Goal: Transaction & Acquisition: Purchase product/service

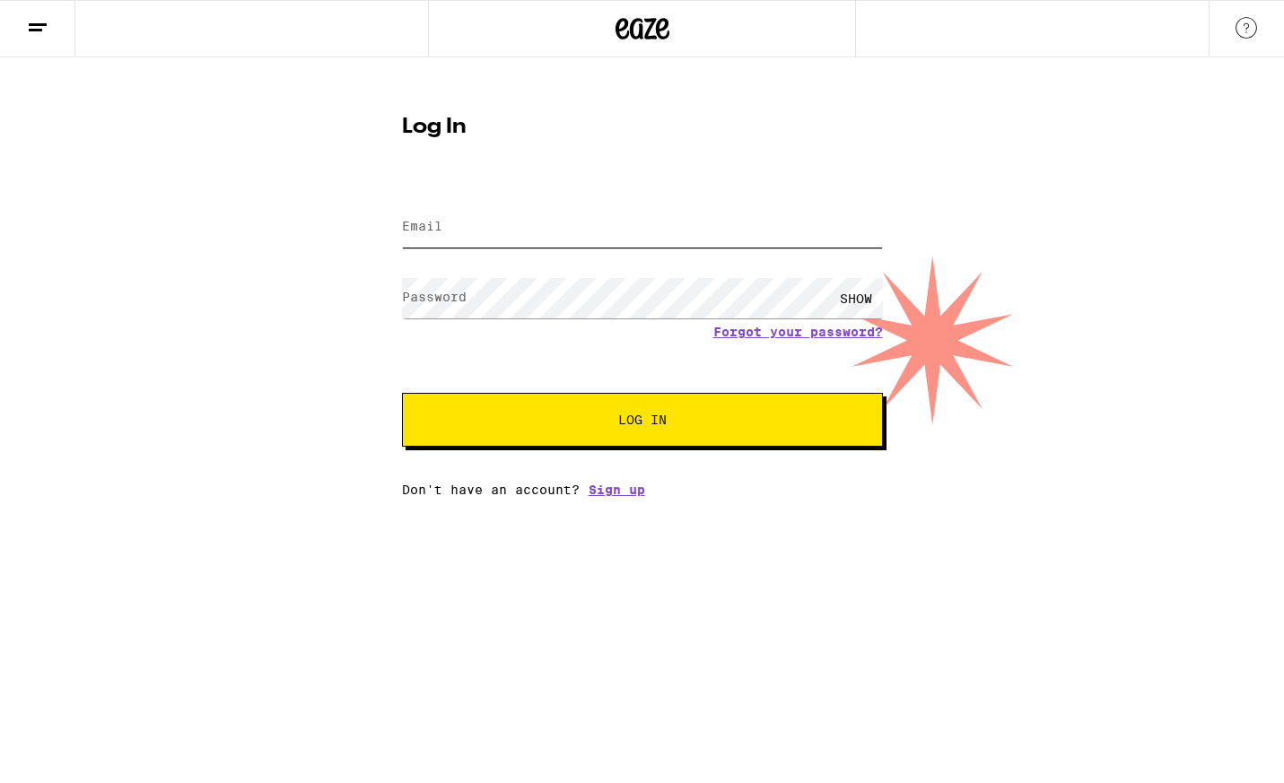
click at [588, 227] on input "Email" at bounding box center [642, 227] width 481 height 40
type input "[PERSON_NAME][EMAIL_ADDRESS][PERSON_NAME][DOMAIN_NAME]"
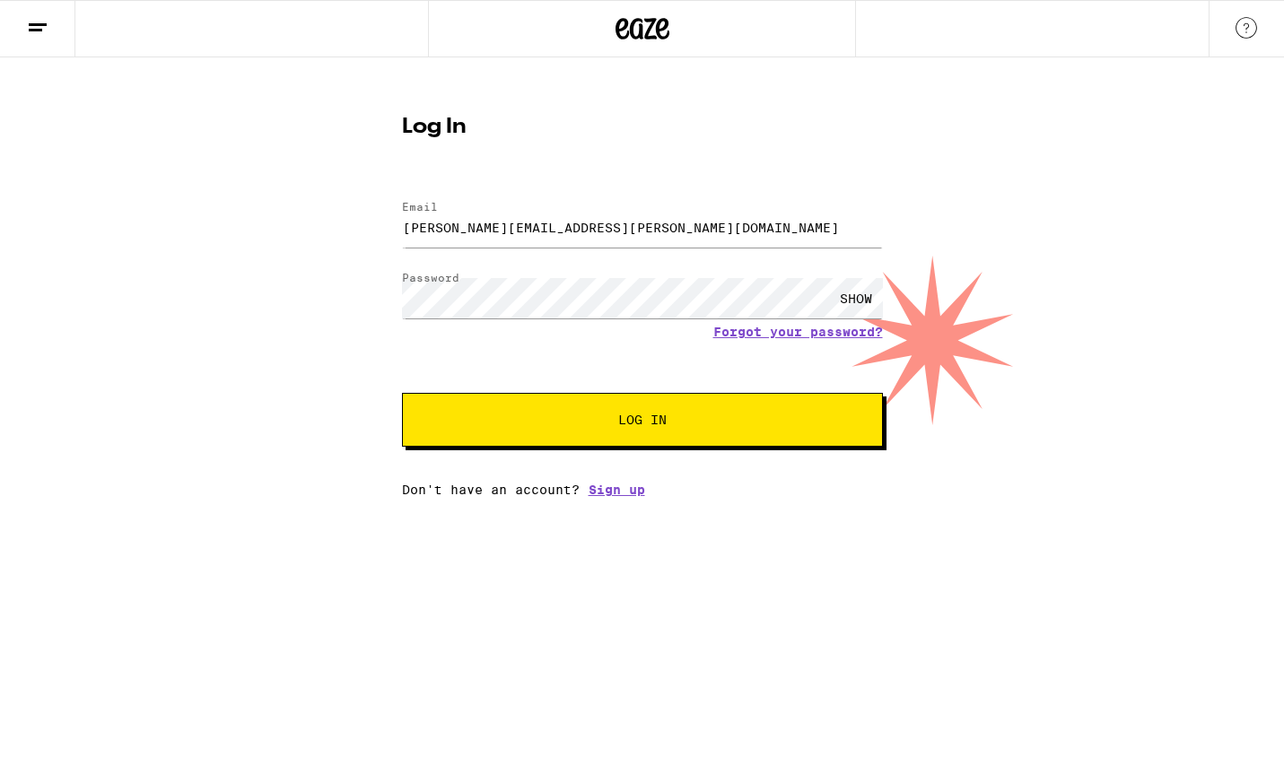
click at [536, 417] on span "Log In" at bounding box center [642, 420] width 335 height 13
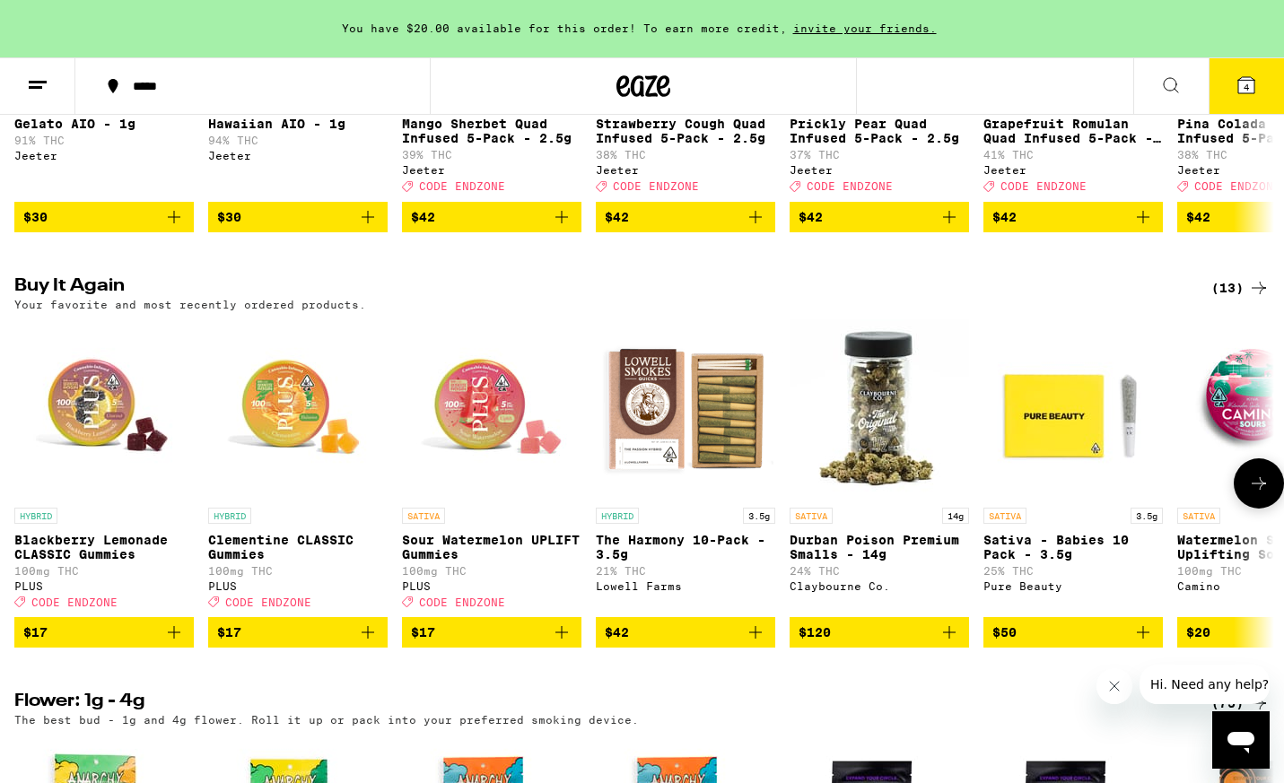
scroll to position [910, 0]
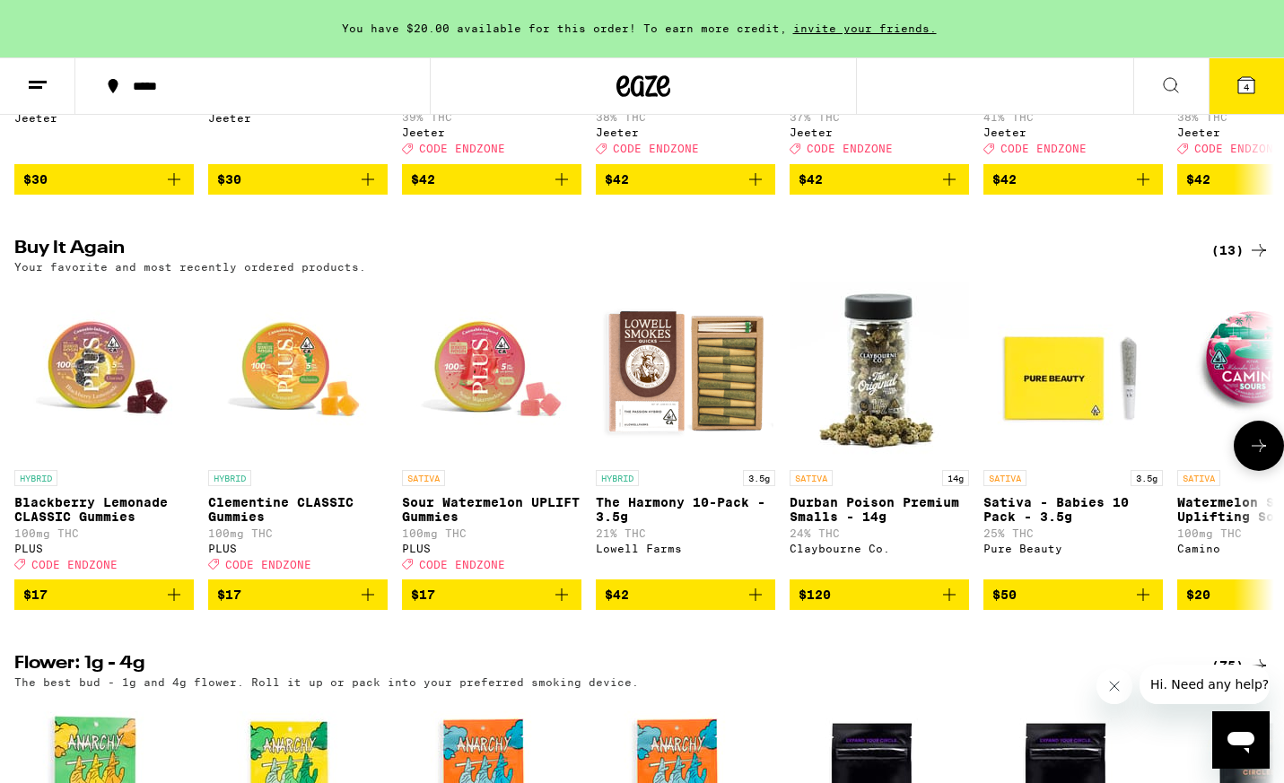
click at [175, 605] on icon "Add to bag" at bounding box center [174, 595] width 22 height 22
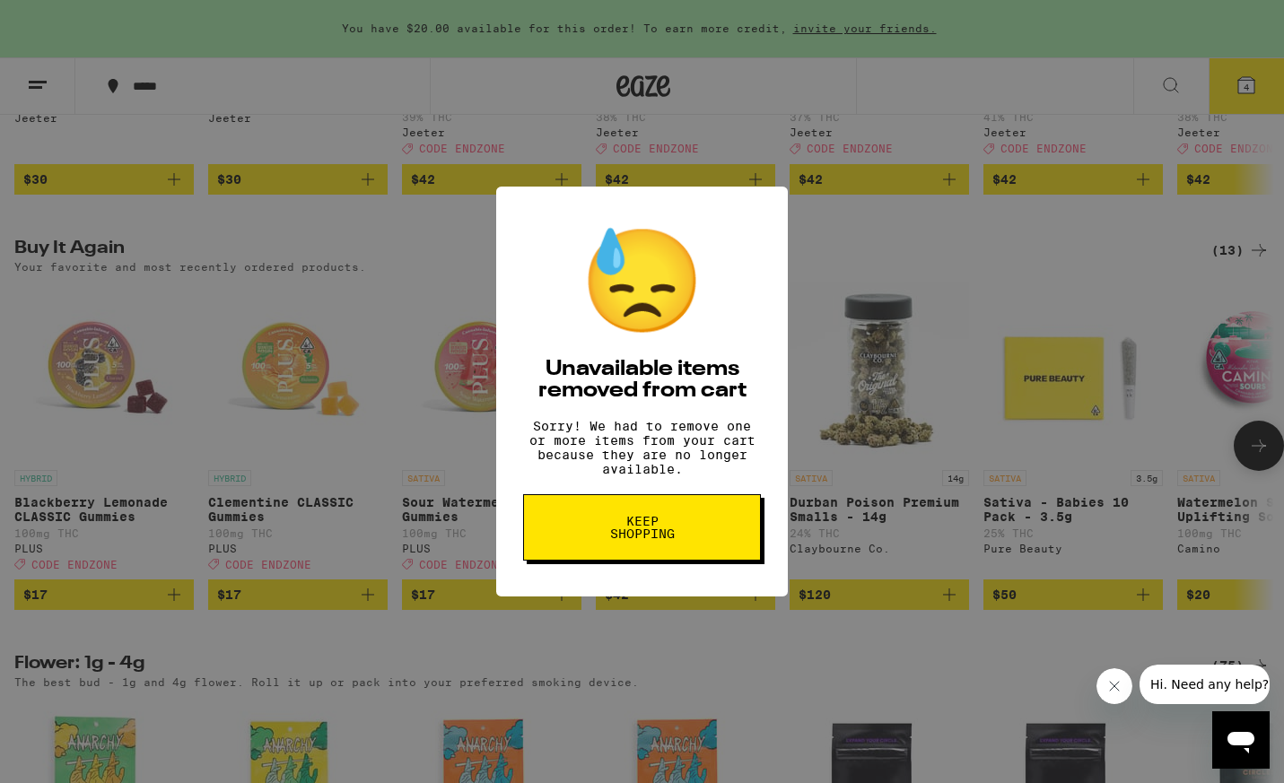
drag, startPoint x: 640, startPoint y: 530, endPoint x: 627, endPoint y: 532, distance: 12.7
click at [640, 530] on span "Keep Shopping" at bounding box center [642, 527] width 92 height 25
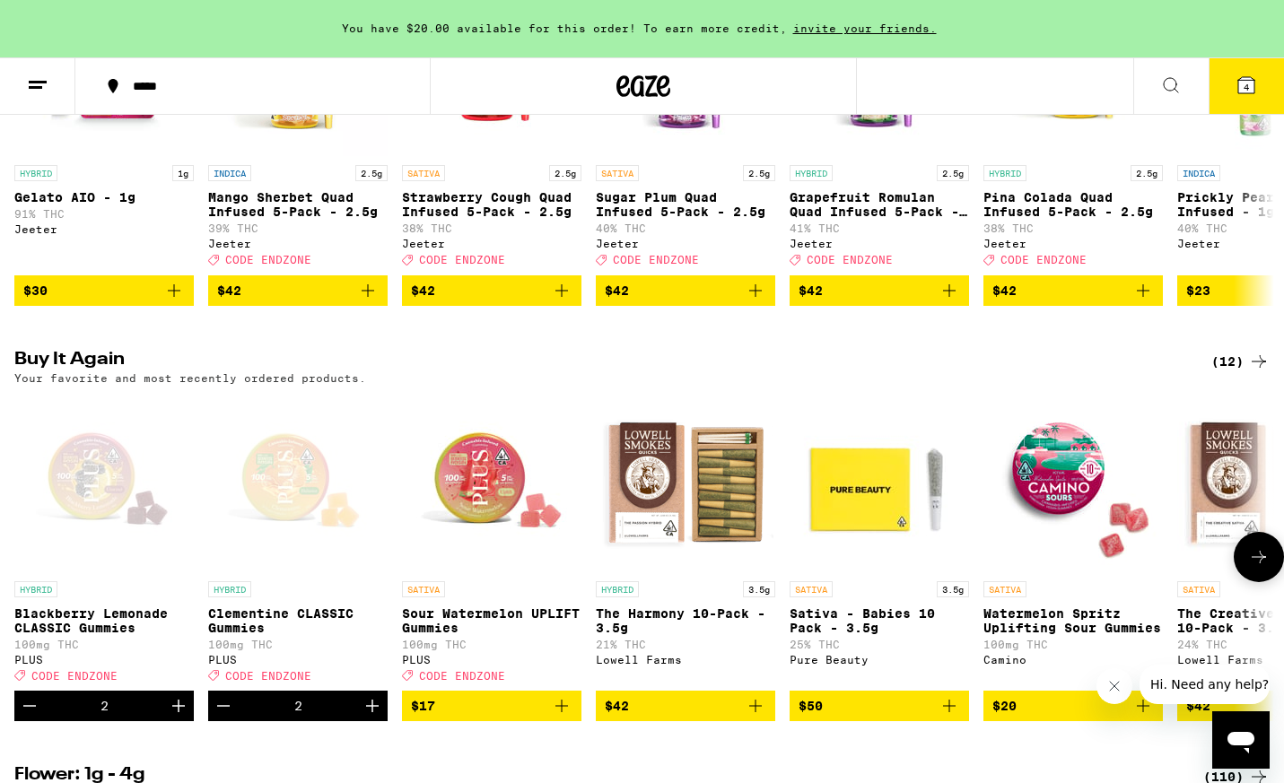
click at [569, 717] on icon "Add to bag" at bounding box center [562, 706] width 22 height 22
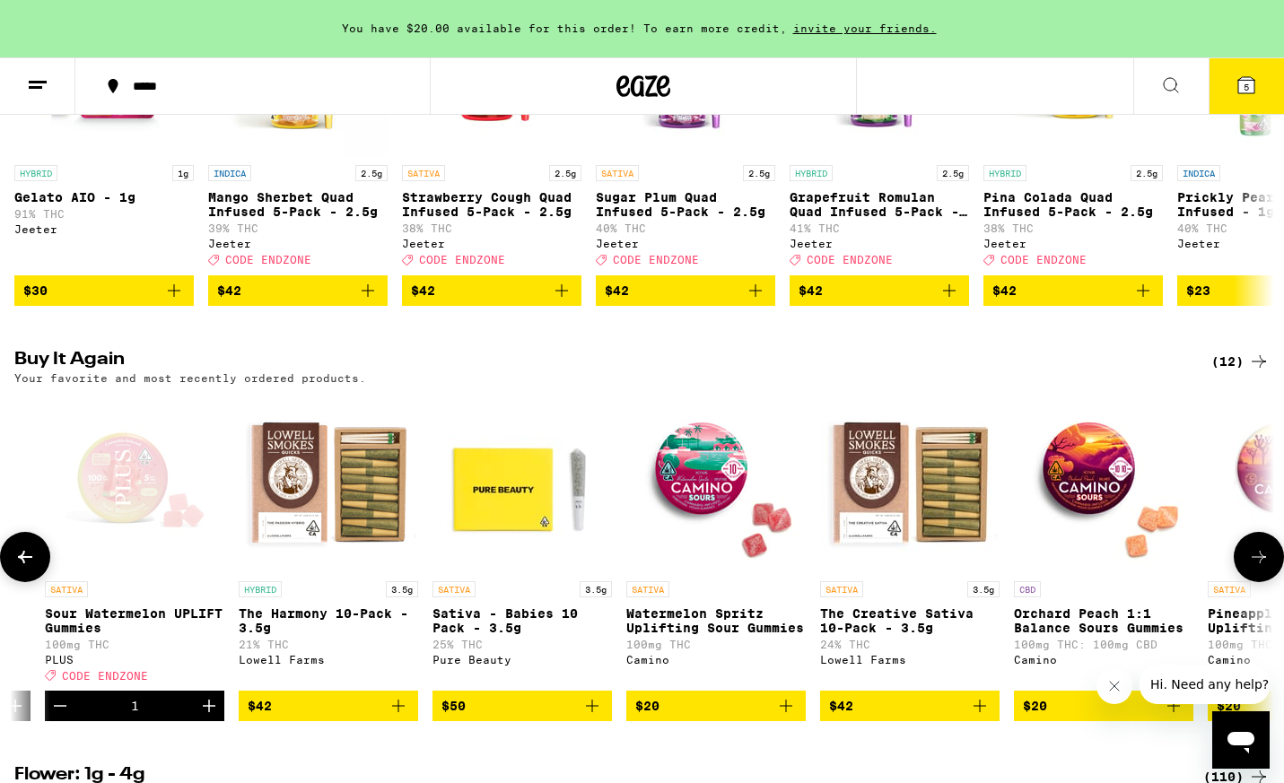
scroll to position [0, 481]
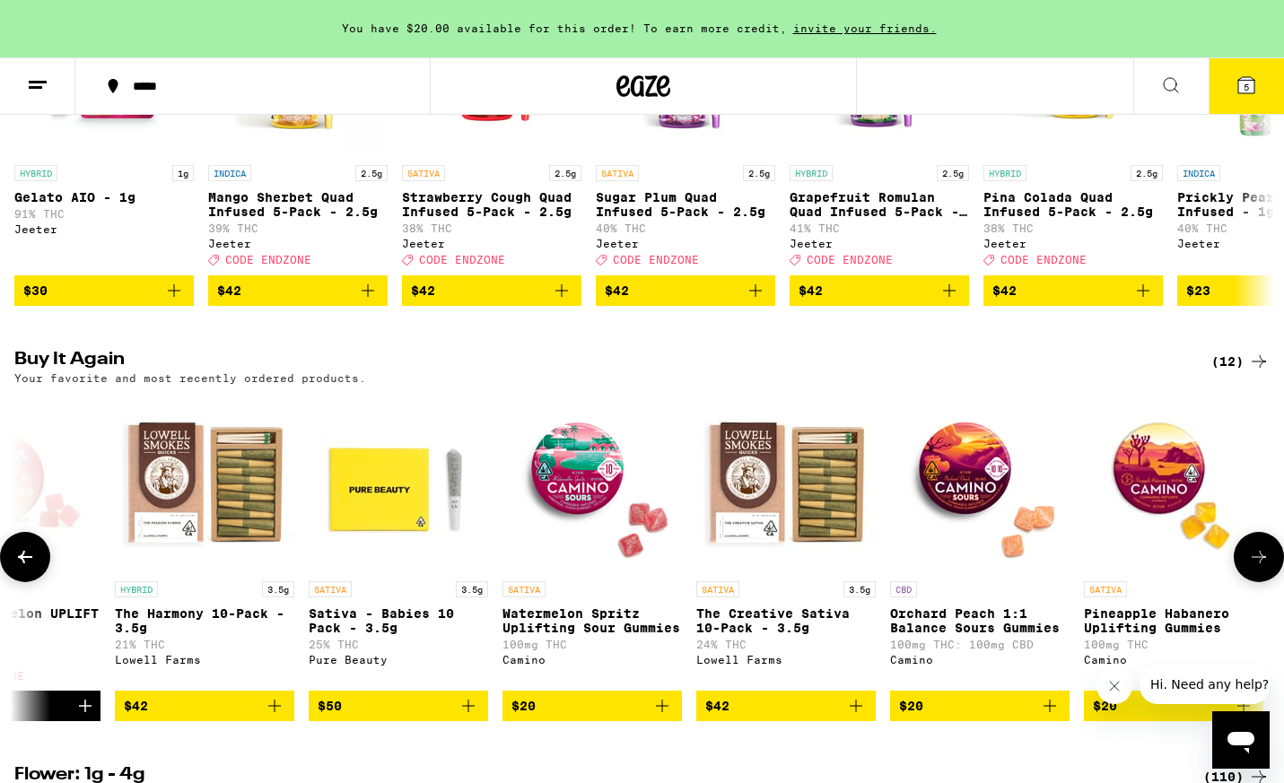
click at [279, 717] on icon "Add to bag" at bounding box center [275, 706] width 22 height 22
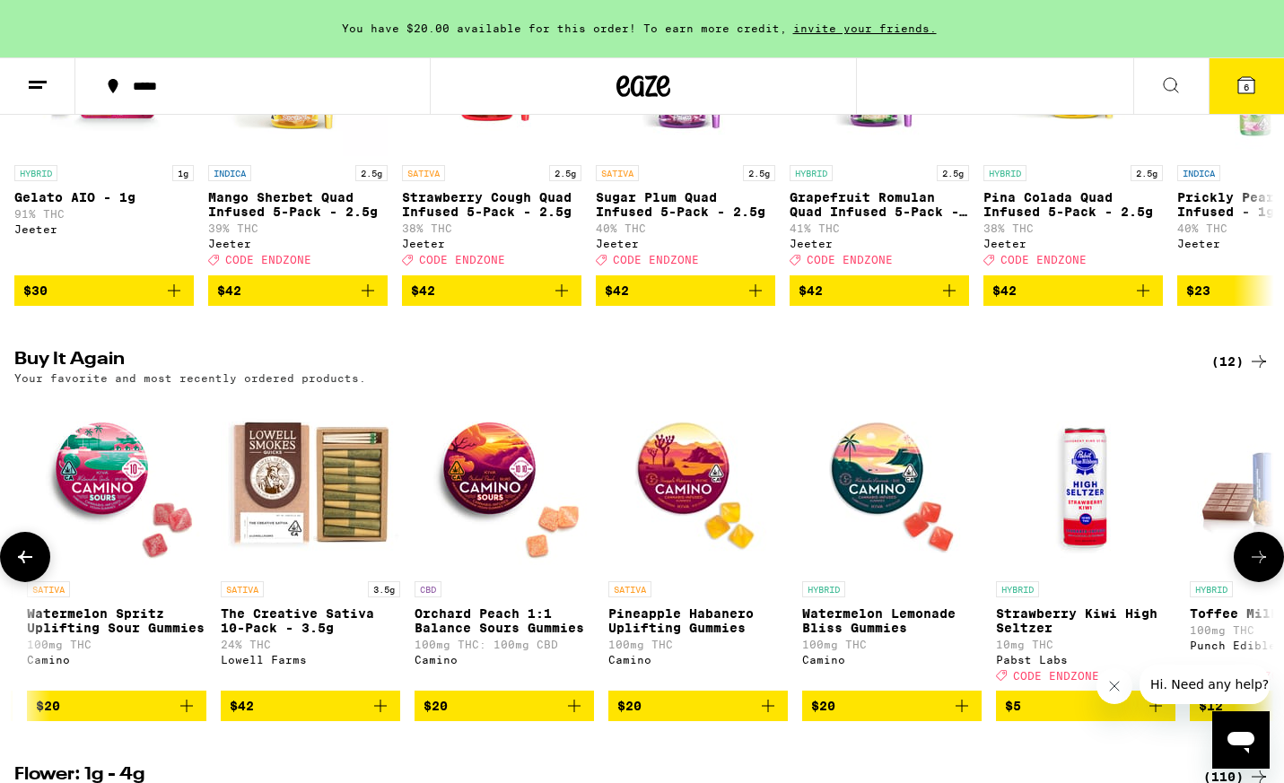
scroll to position [0, 1070]
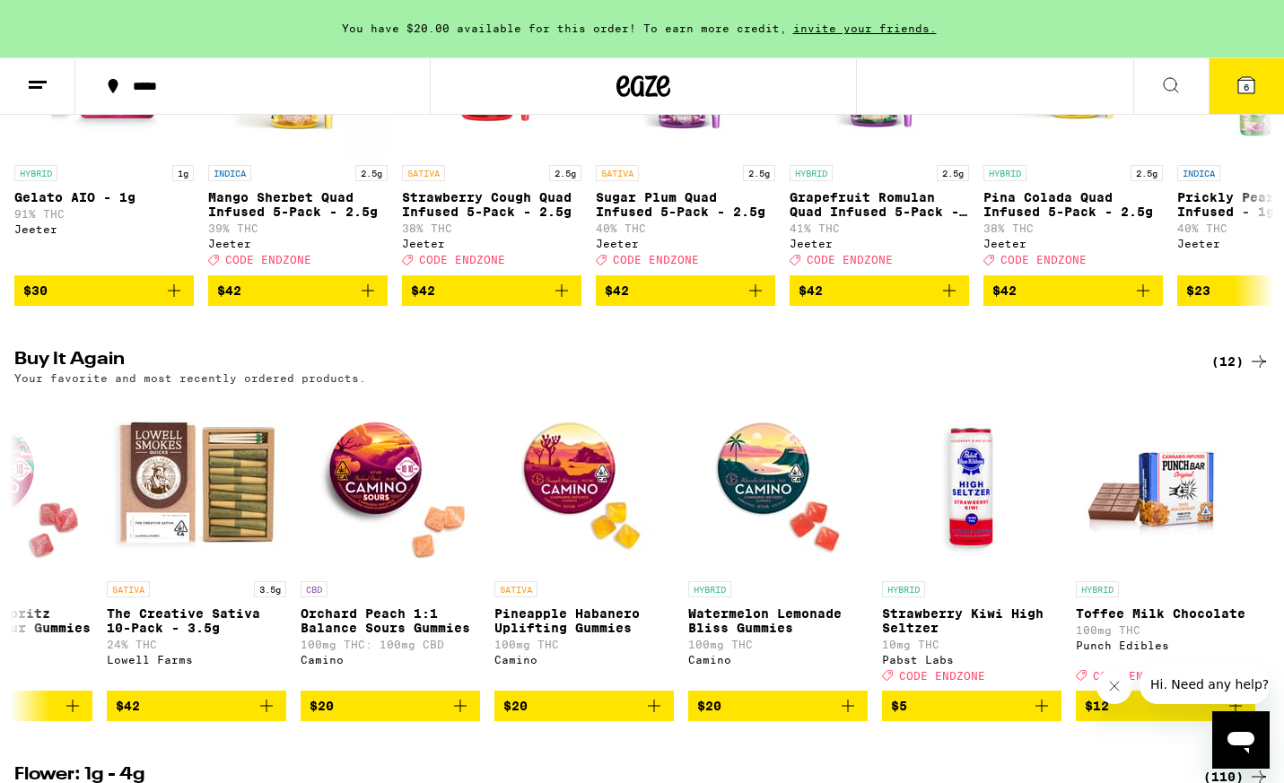
click at [1244, 372] on div "(12)" at bounding box center [1240, 362] width 58 height 22
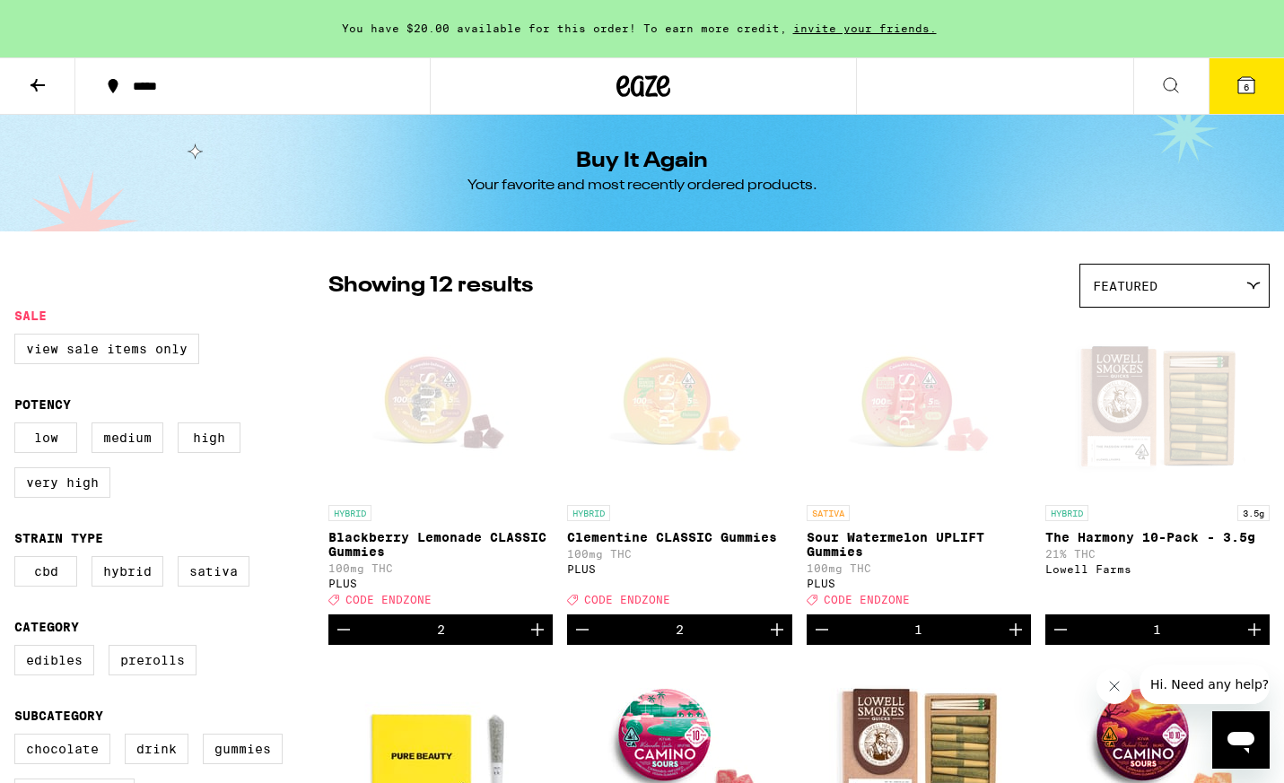
click at [42, 90] on icon at bounding box center [38, 85] width 22 height 22
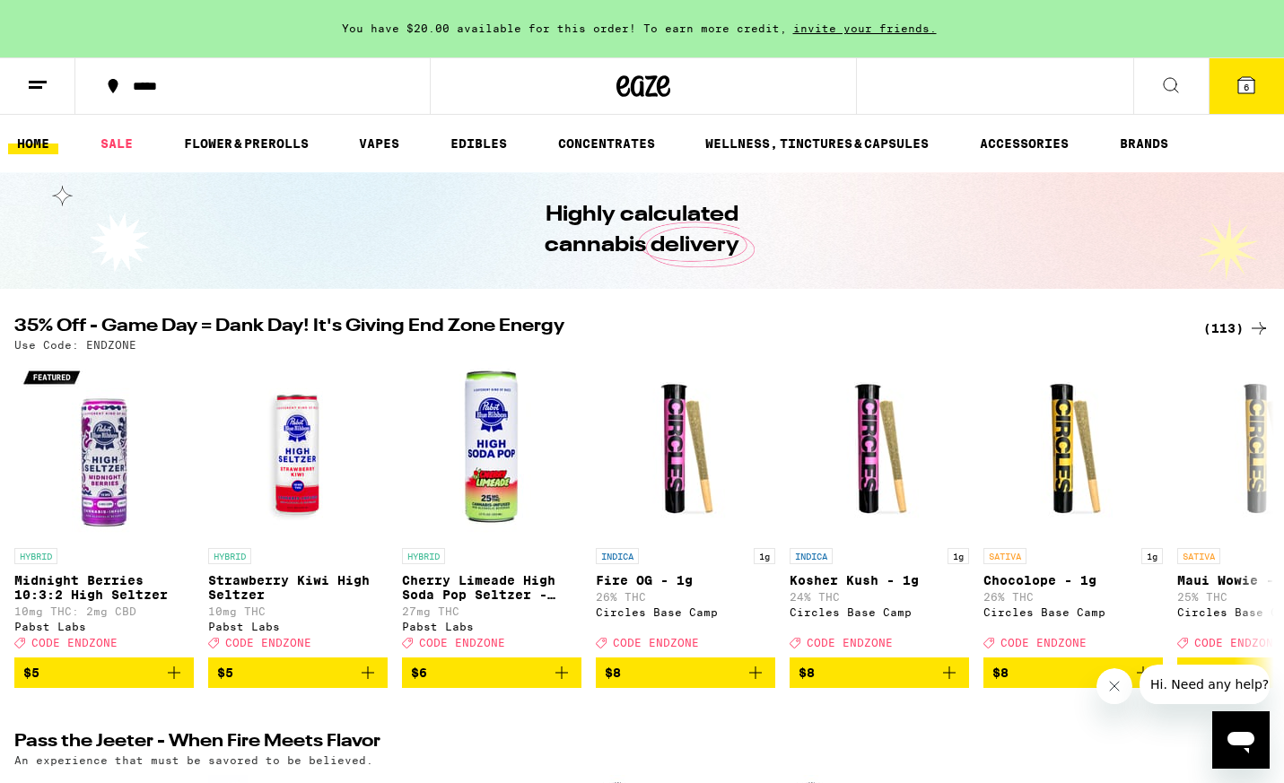
click at [1259, 327] on icon at bounding box center [1259, 329] width 22 height 22
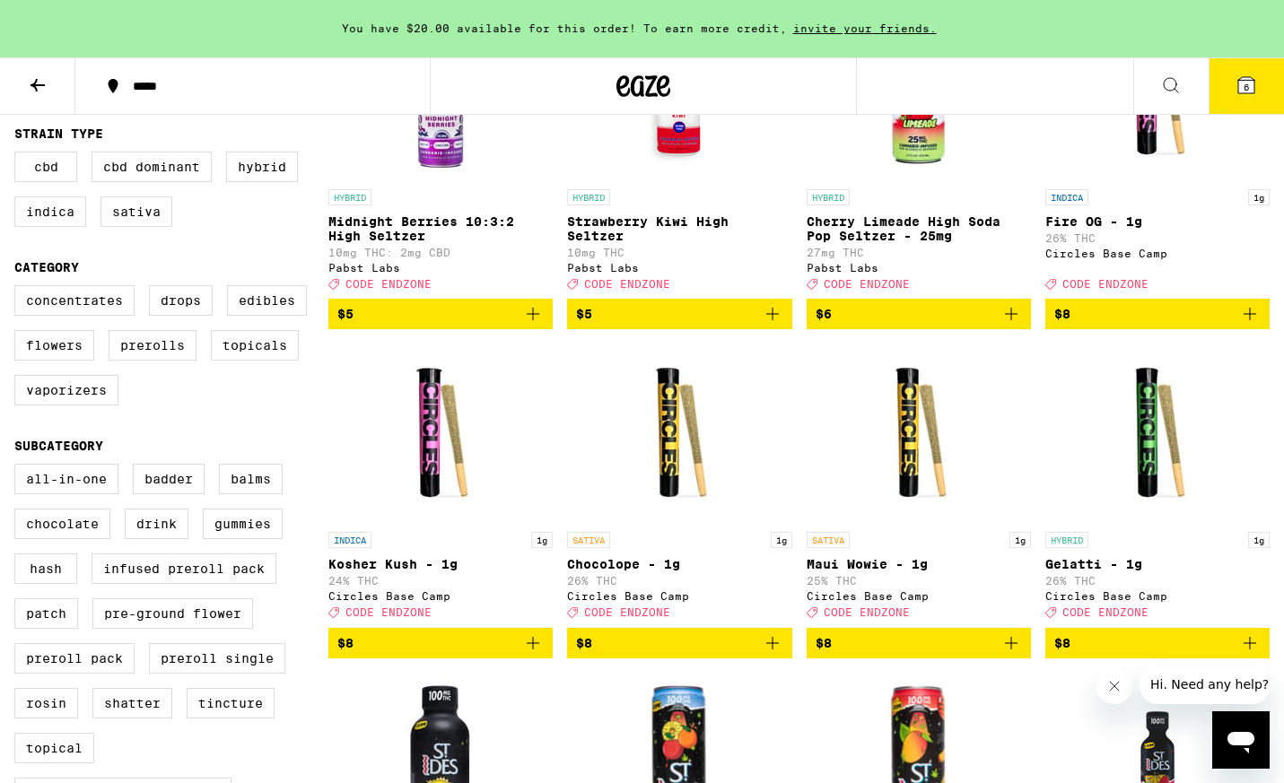
scroll to position [328, 0]
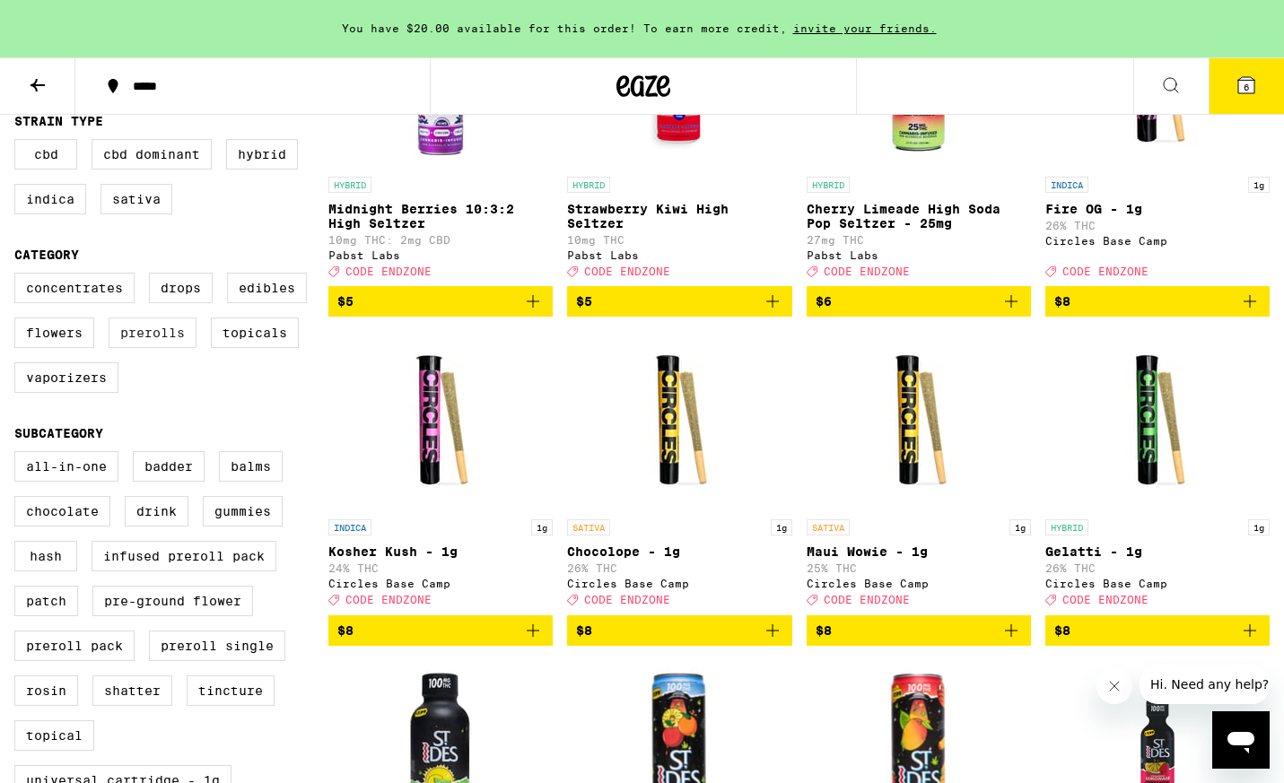
click at [141, 348] on label "Prerolls" at bounding box center [153, 333] width 88 height 30
click at [19, 276] on input "Prerolls" at bounding box center [18, 275] width 1 height 1
checkbox input "true"
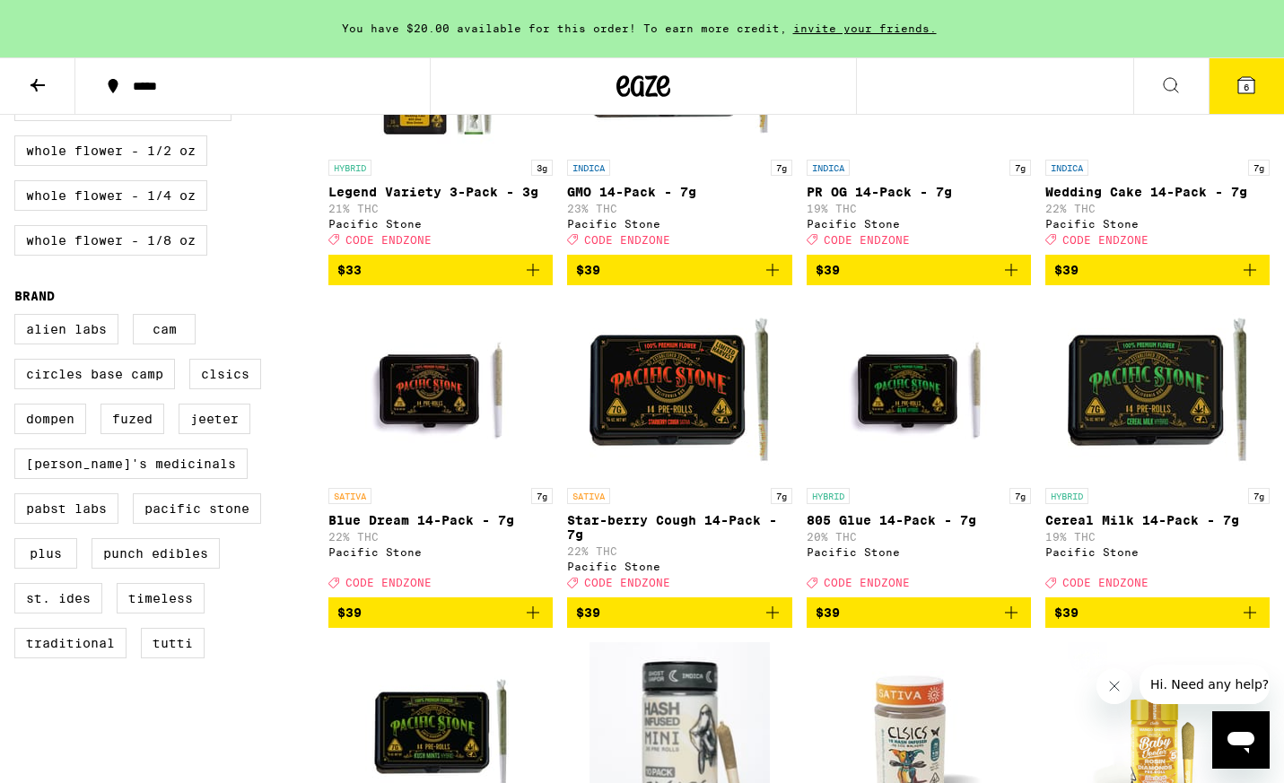
scroll to position [1004, 0]
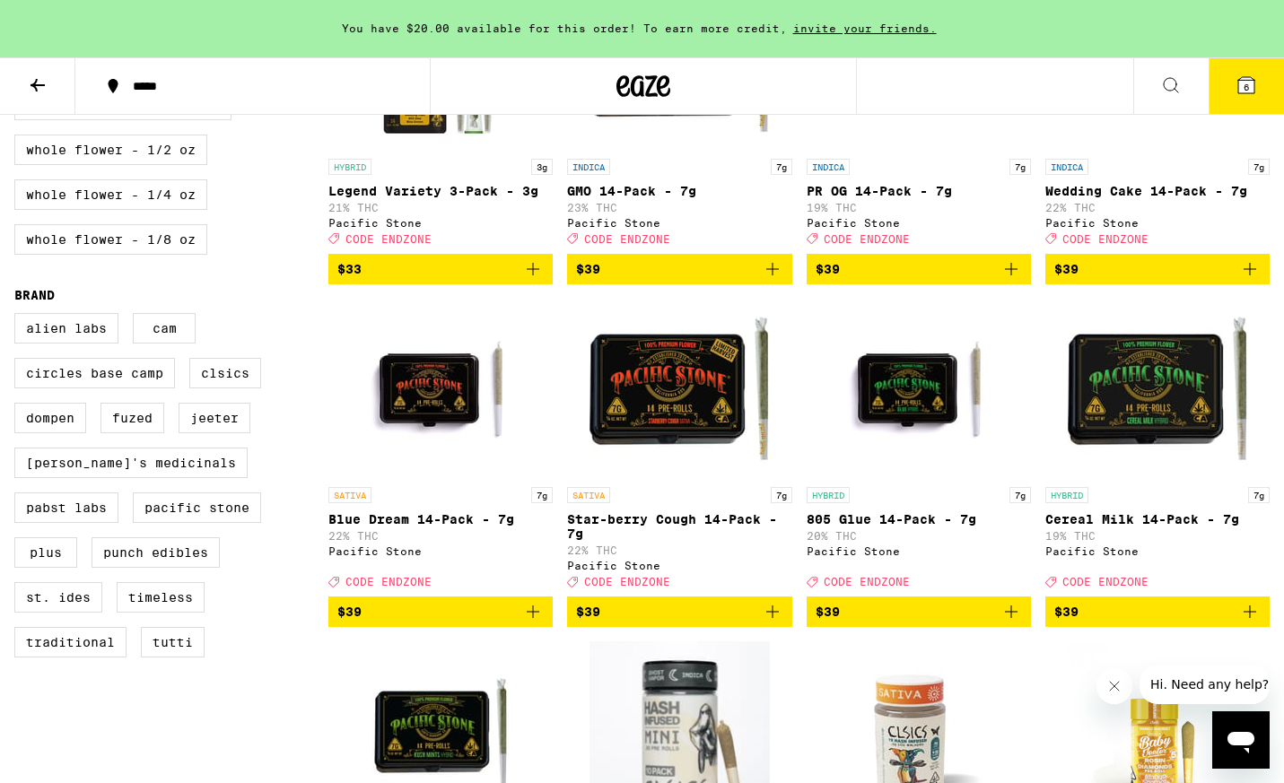
click at [675, 430] on img "Open page for Star-berry Cough 14-Pack - 7g from Pacific Stone" at bounding box center [678, 388] width 179 height 179
click at [771, 623] on icon "Add to bag" at bounding box center [773, 612] width 22 height 22
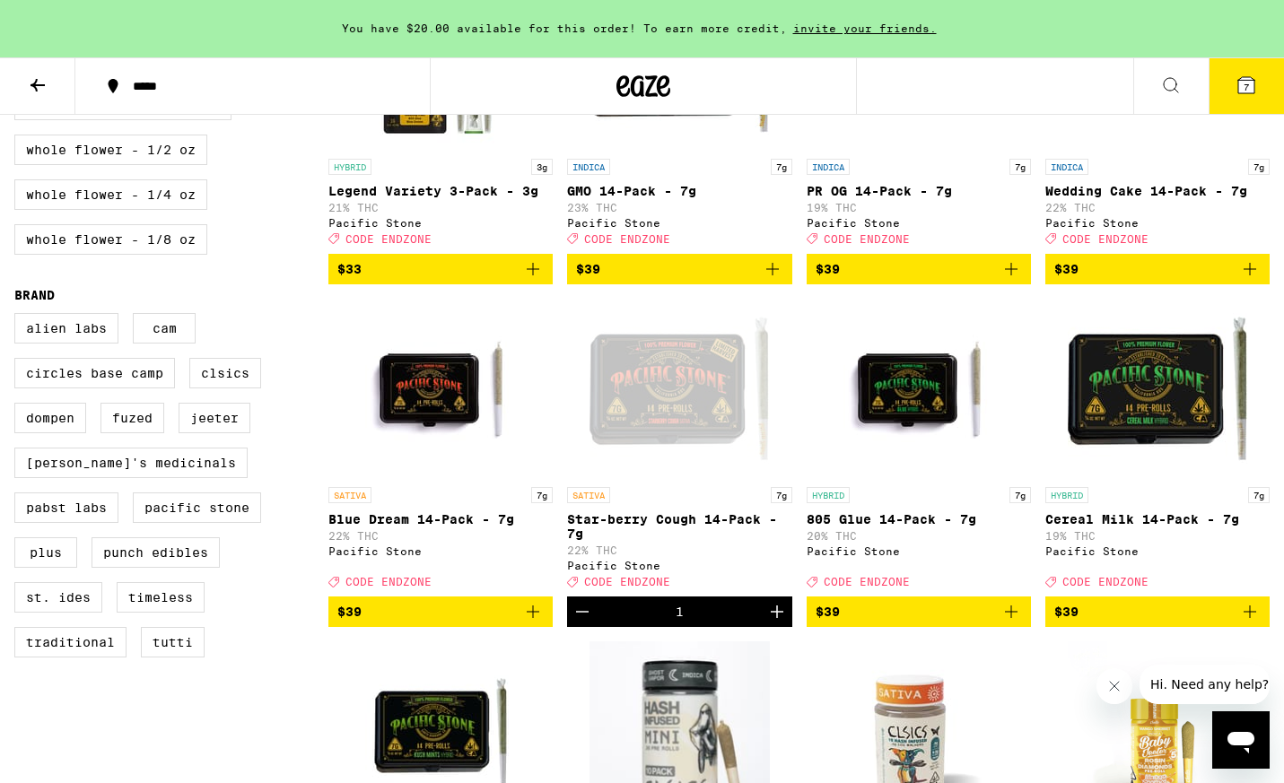
click at [1131, 457] on img "Open page for Cereal Milk 14-Pack - 7g from Pacific Stone" at bounding box center [1156, 388] width 179 height 179
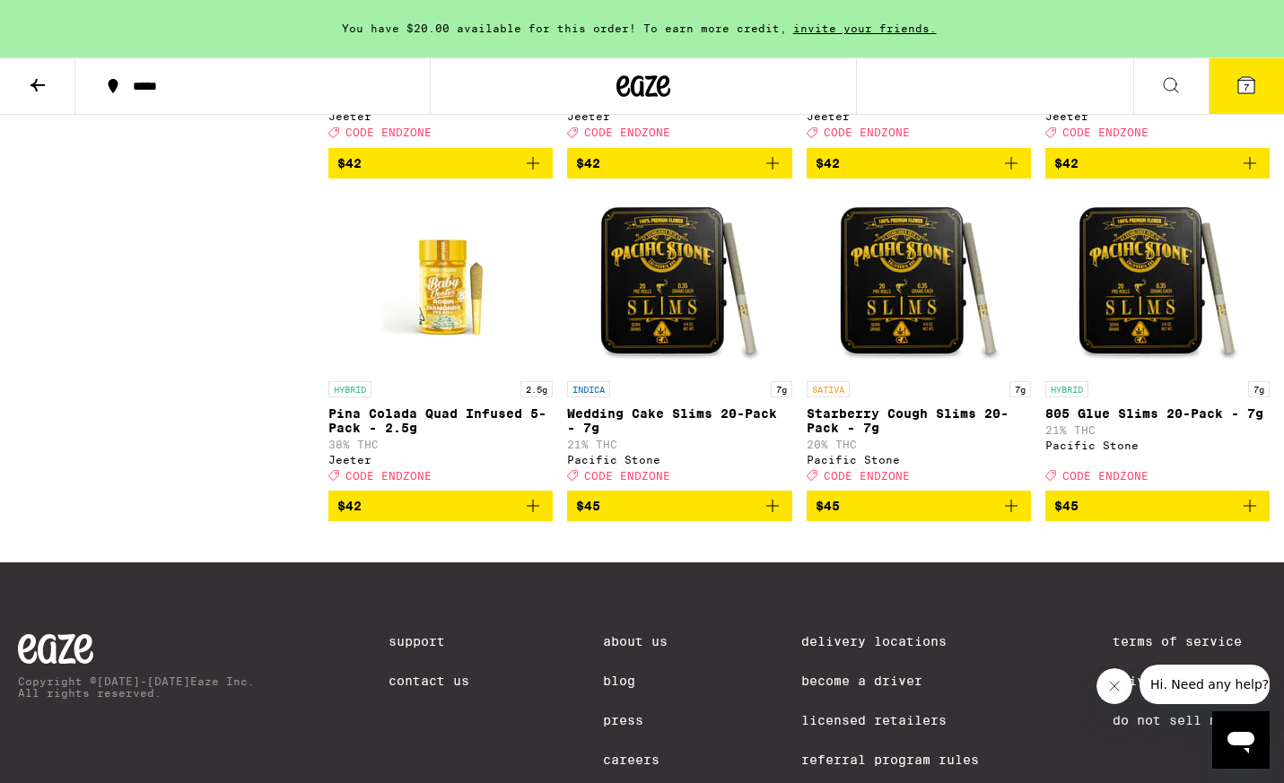
scroll to position [2178, 0]
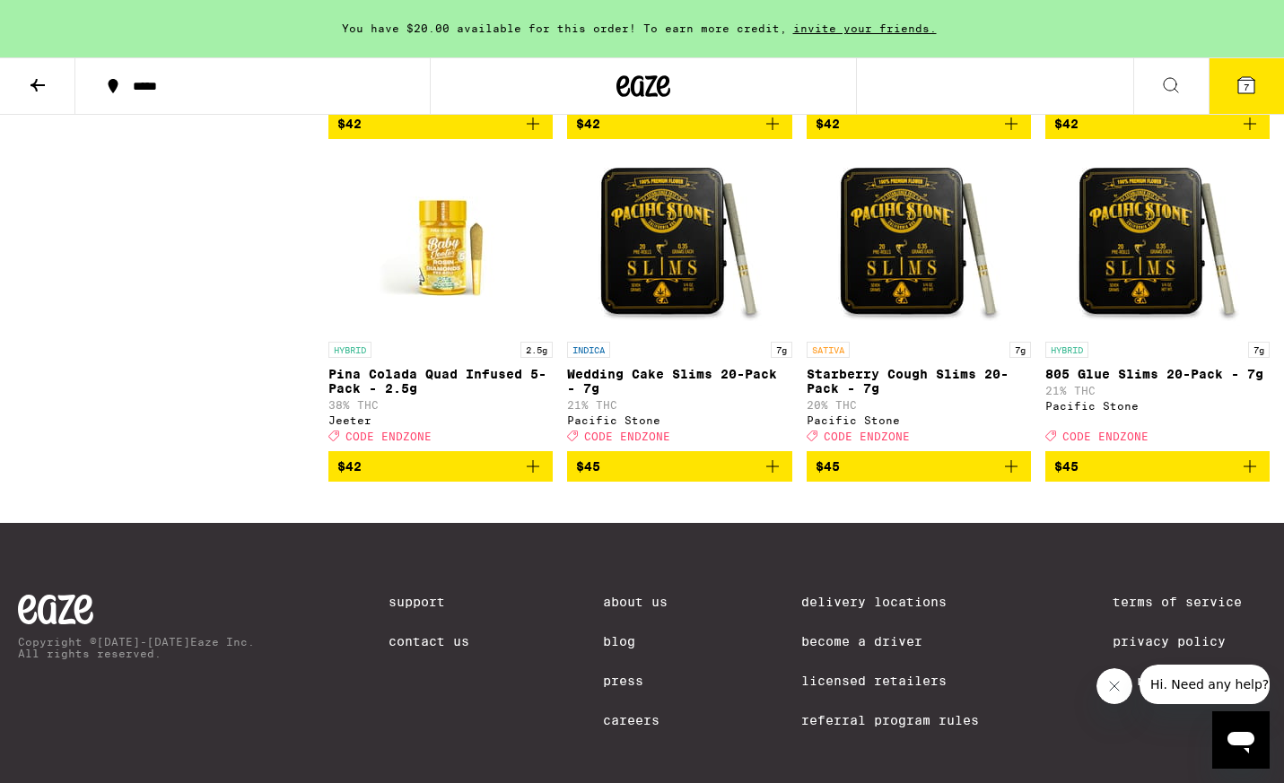
click at [1017, 477] on icon "Add to bag" at bounding box center [1011, 467] width 22 height 22
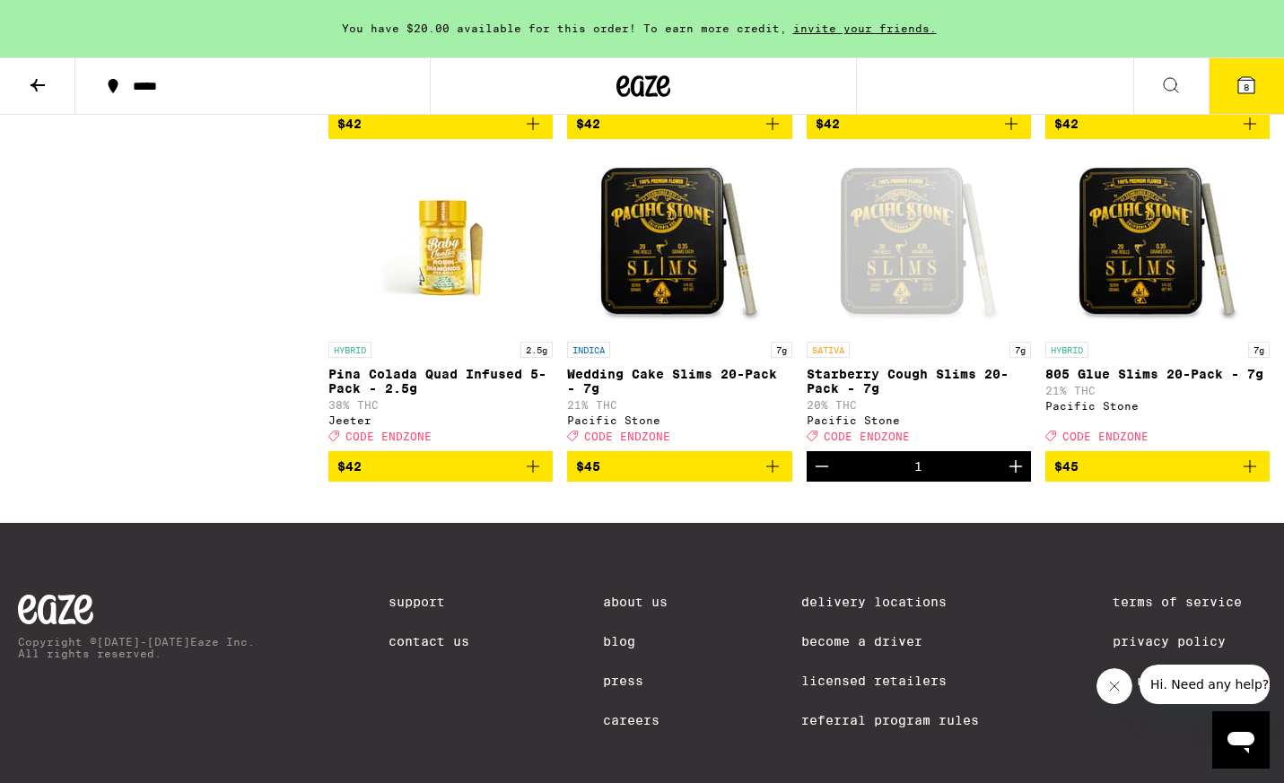
click at [1147, 257] on img "Open page for 805 Glue Slims 20-Pack - 7g from Pacific Stone" at bounding box center [1156, 242] width 179 height 179
click at [908, 333] on div "Open page for Starberry Cough Slims 20-Pack - 7g from Pacific Stone" at bounding box center [918, 242] width 179 height 179
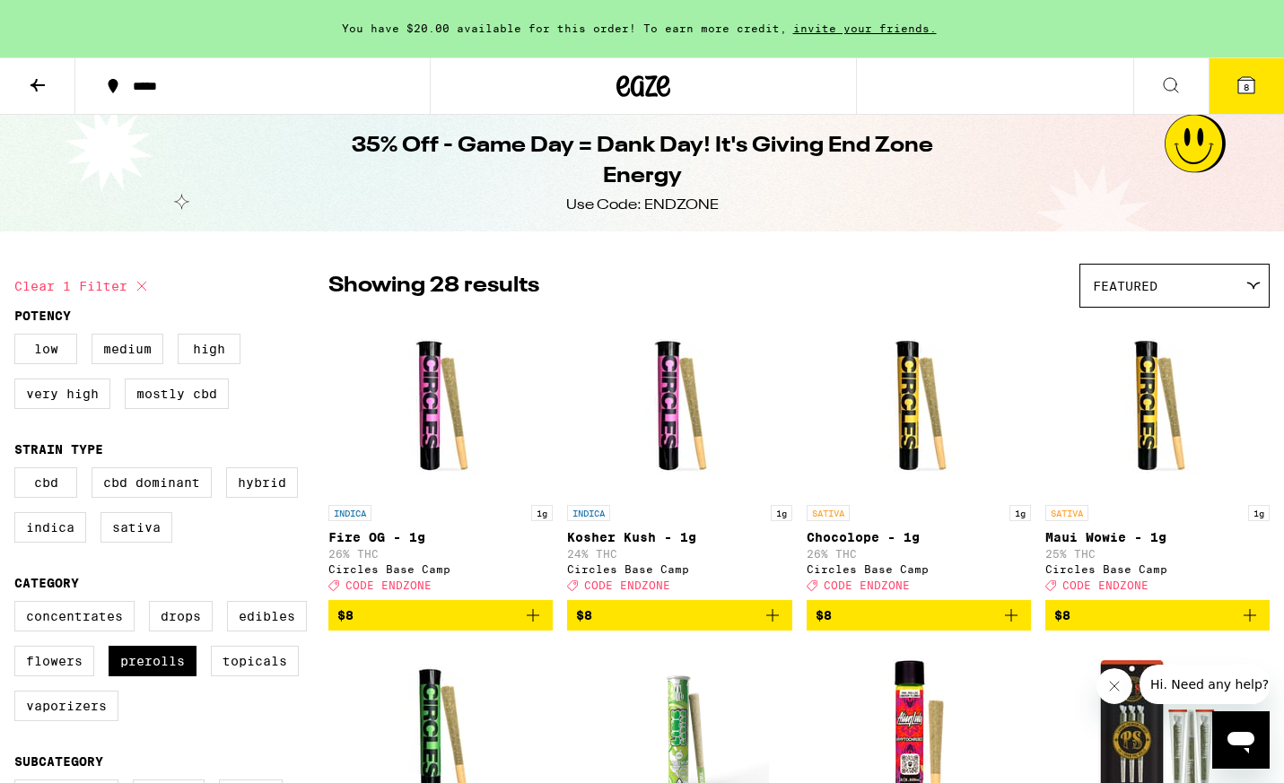
click at [1249, 82] on icon at bounding box center [1246, 85] width 16 height 16
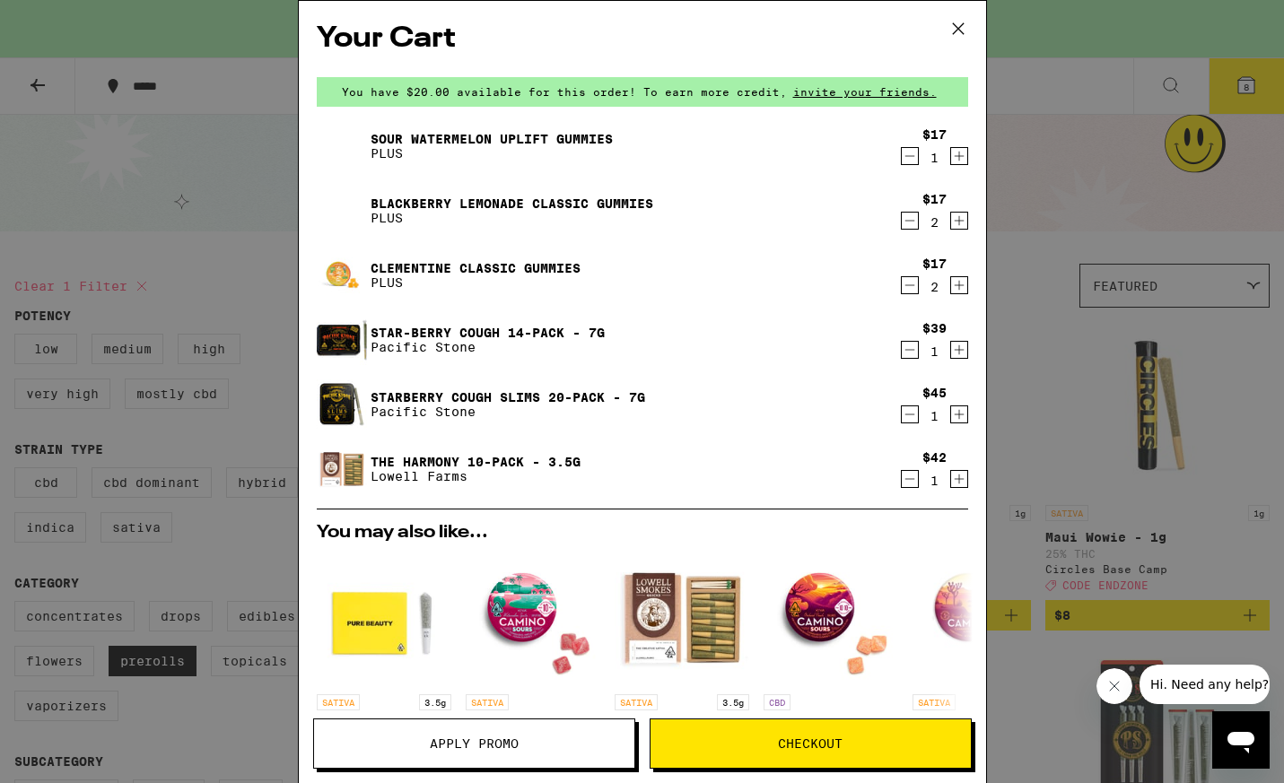
click at [906, 478] on icon "Decrement" at bounding box center [910, 479] width 16 height 22
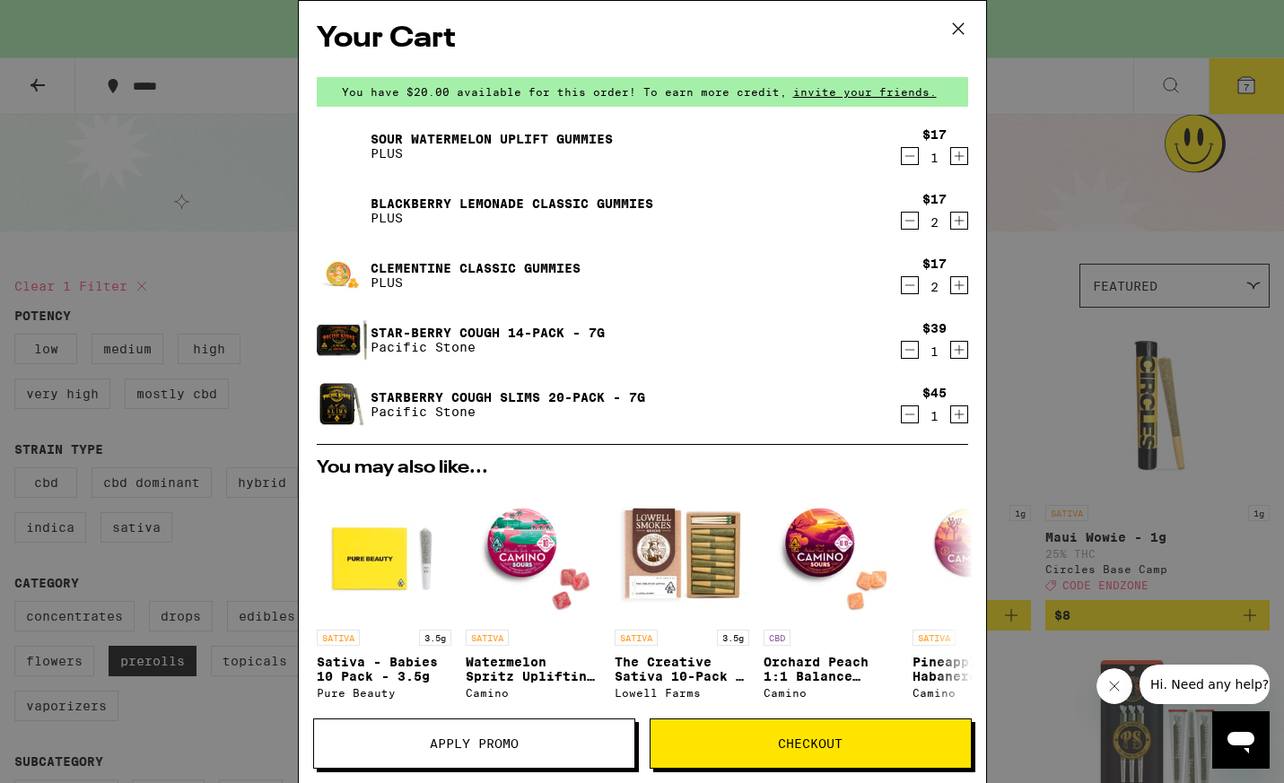
click at [910, 354] on icon "Decrement" at bounding box center [910, 350] width 16 height 22
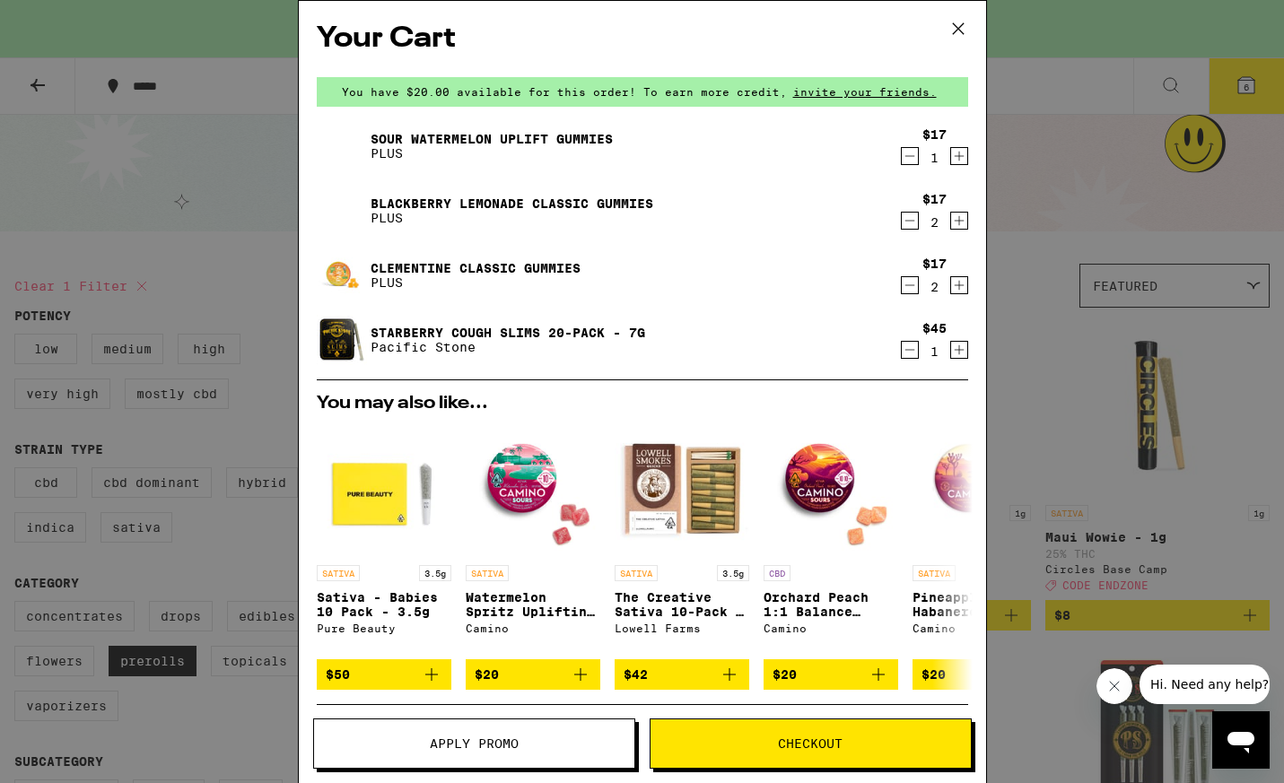
click at [959, 157] on icon "Increment" at bounding box center [959, 157] width 10 height 10
click at [482, 753] on button "Apply Promo" at bounding box center [474, 744] width 322 height 50
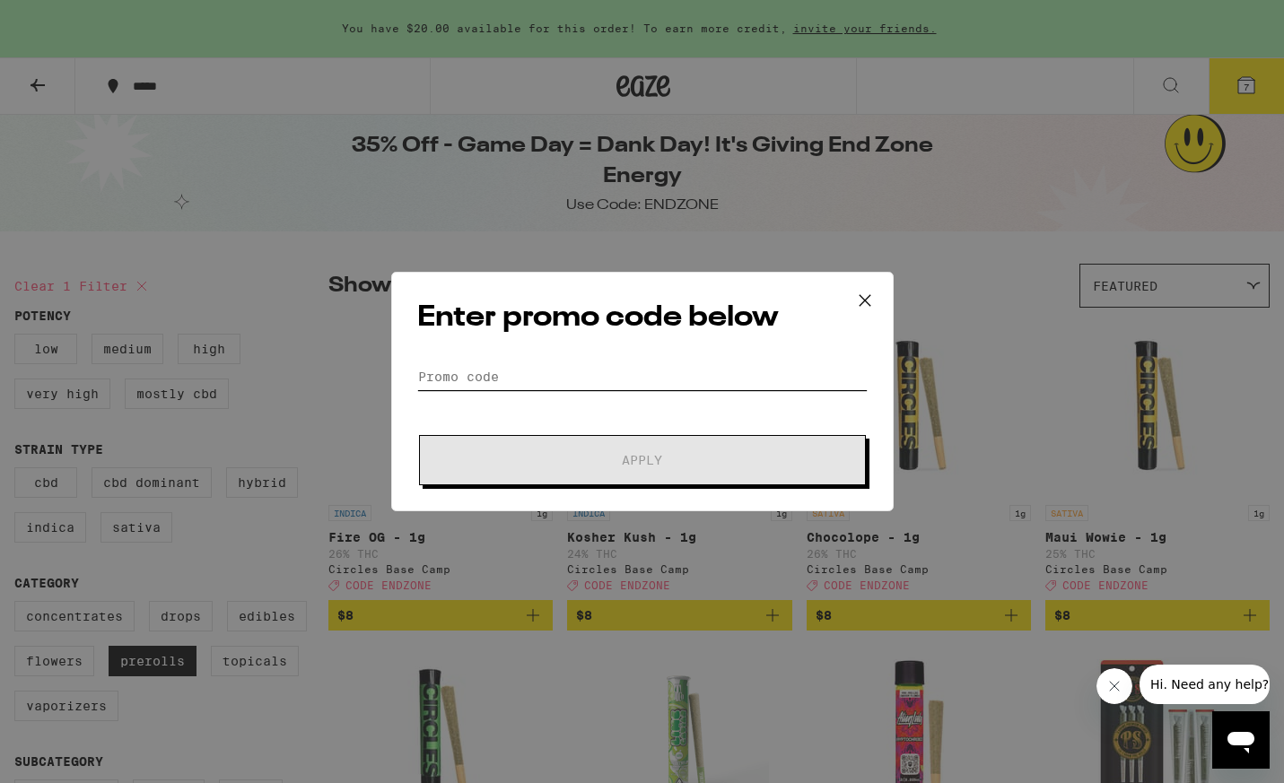
click at [526, 365] on input "Promo Code" at bounding box center [642, 376] width 450 height 27
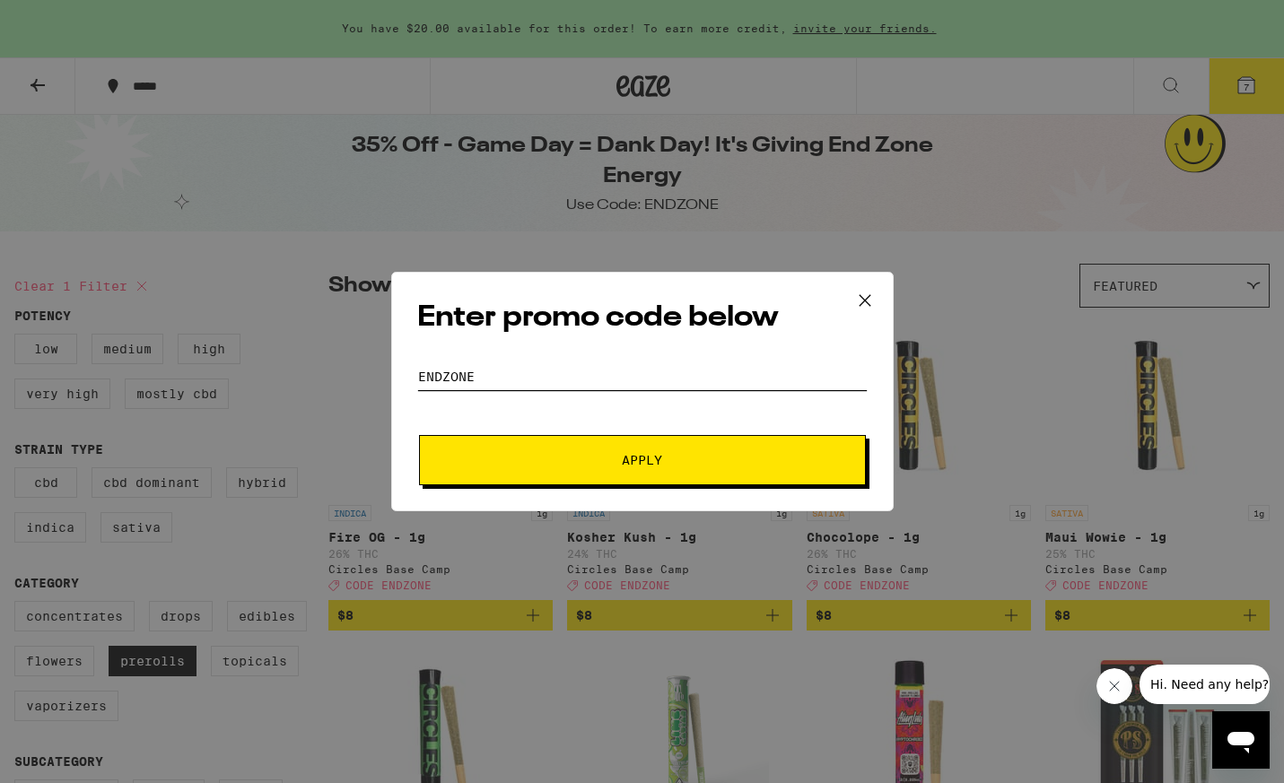
type input "endzone"
click at [543, 454] on span "Apply" at bounding box center [642, 460] width 323 height 13
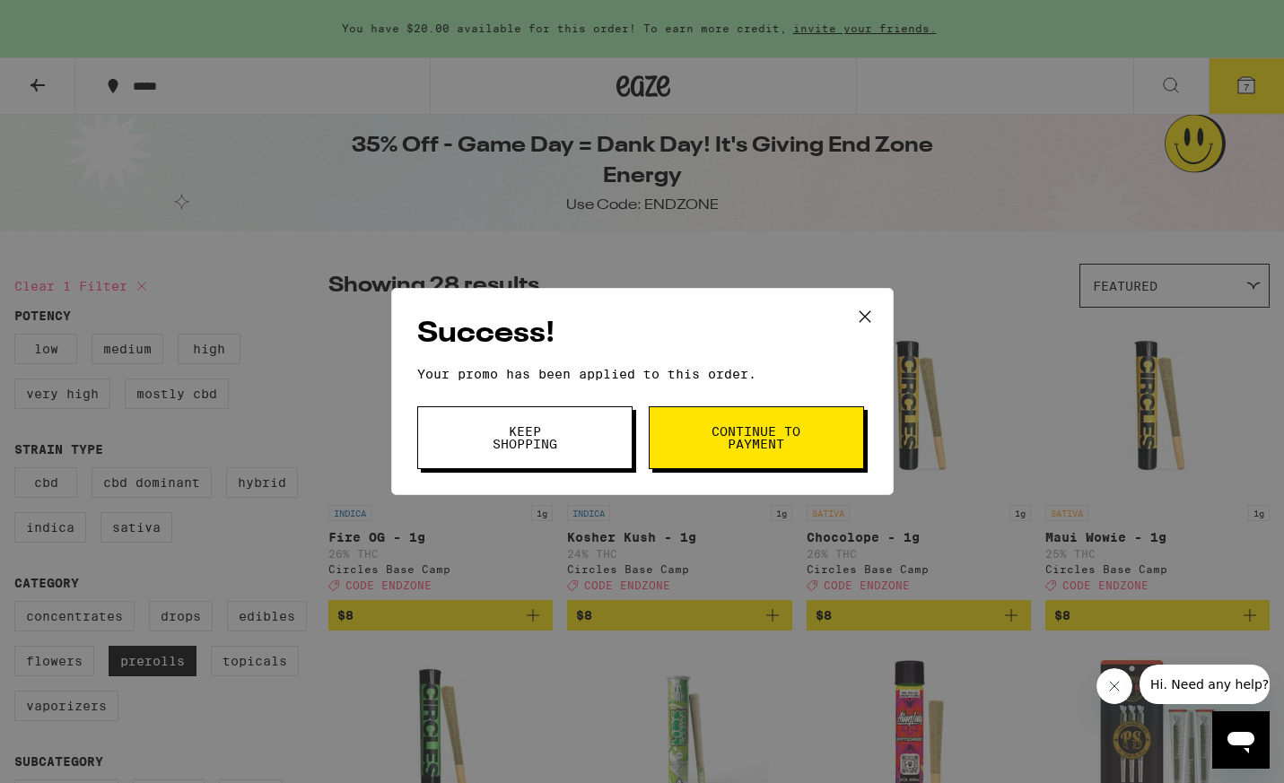
click at [527, 442] on span "Keep Shopping" at bounding box center [524, 437] width 91 height 25
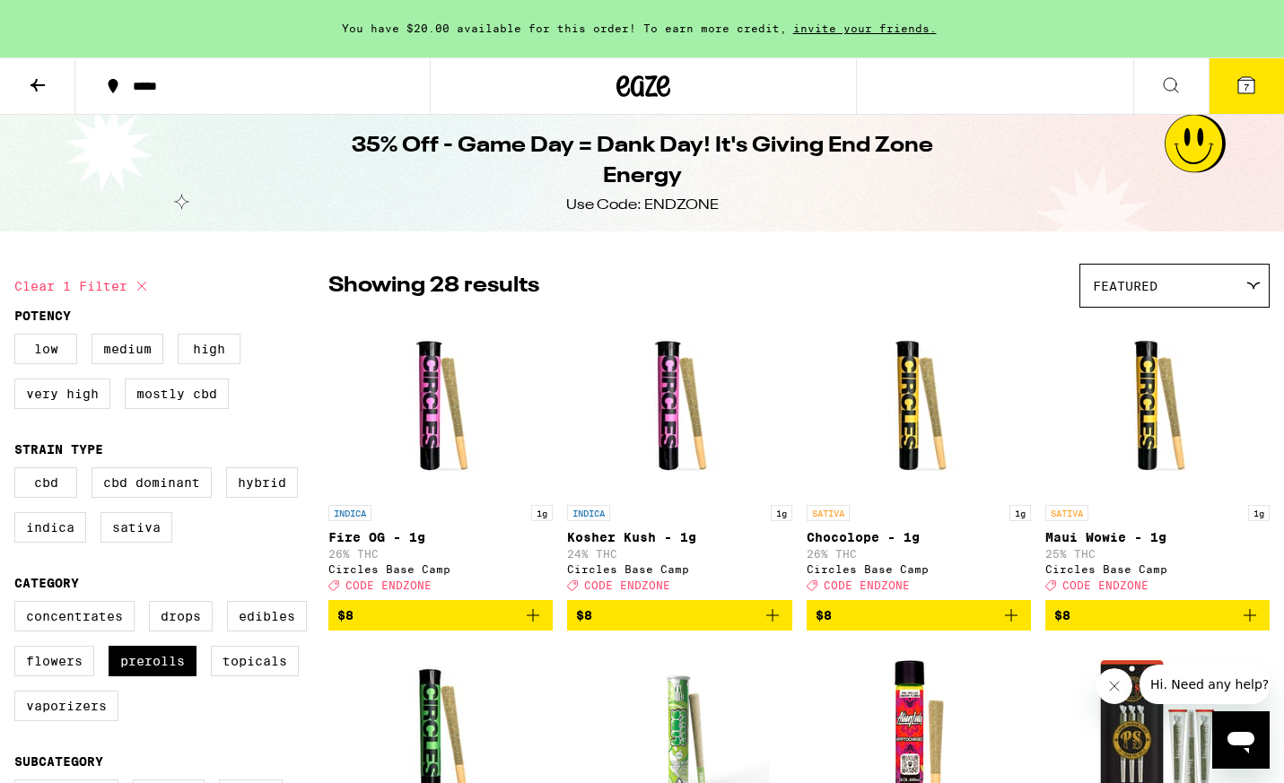
click at [1239, 96] on button "7" at bounding box center [1245, 86] width 75 height 56
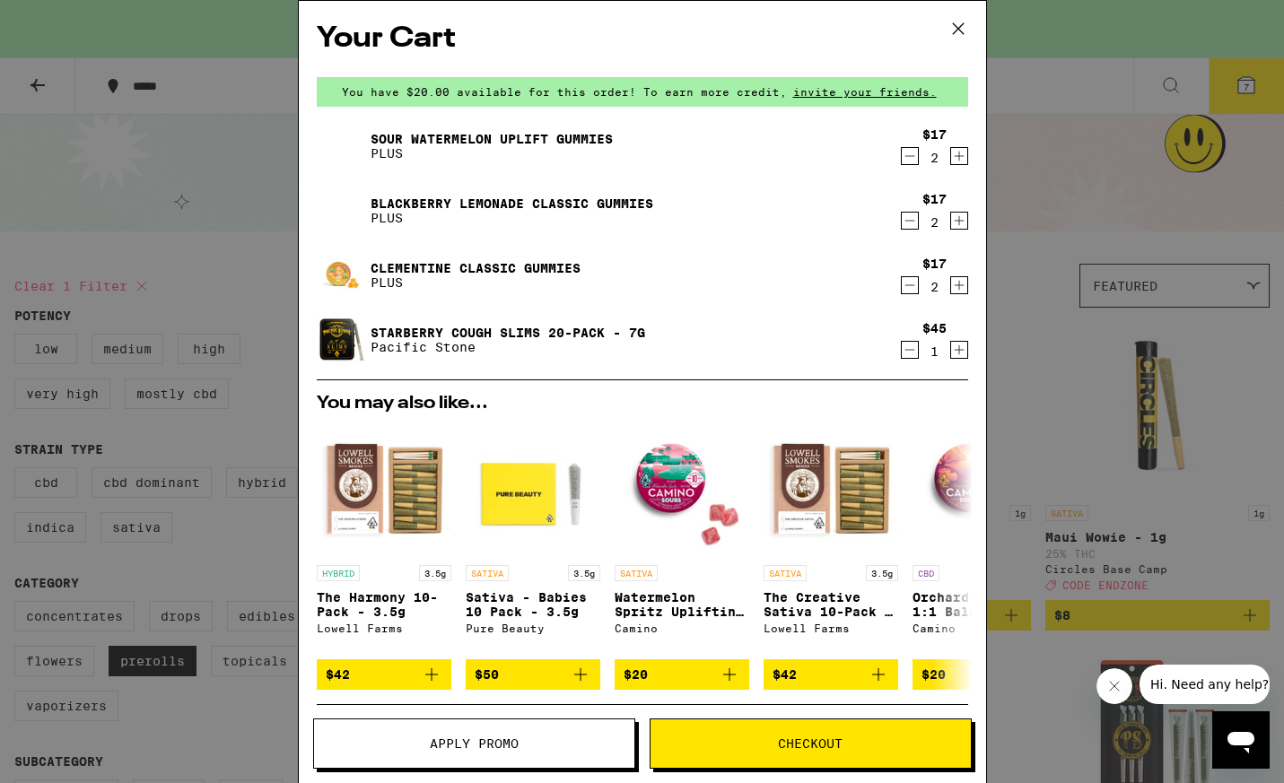
click at [910, 223] on icon "Decrement" at bounding box center [910, 221] width 16 height 22
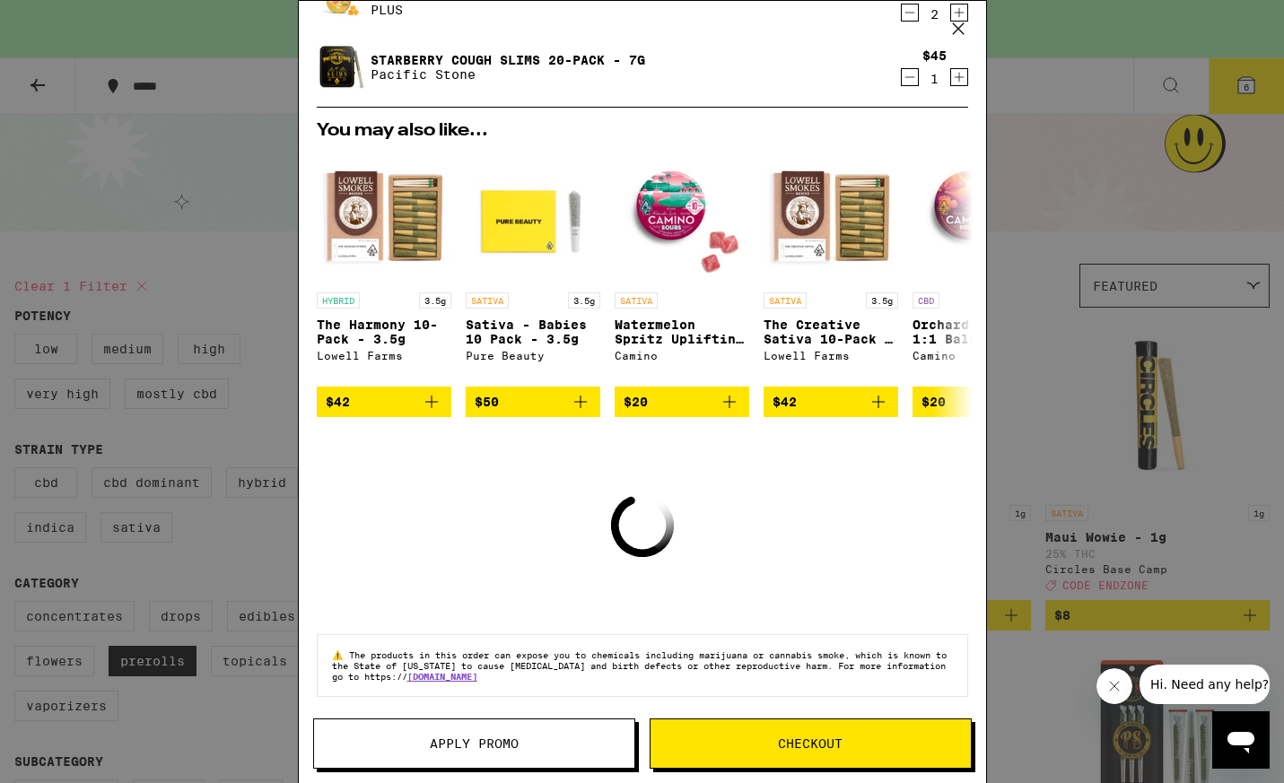
scroll to position [289, 0]
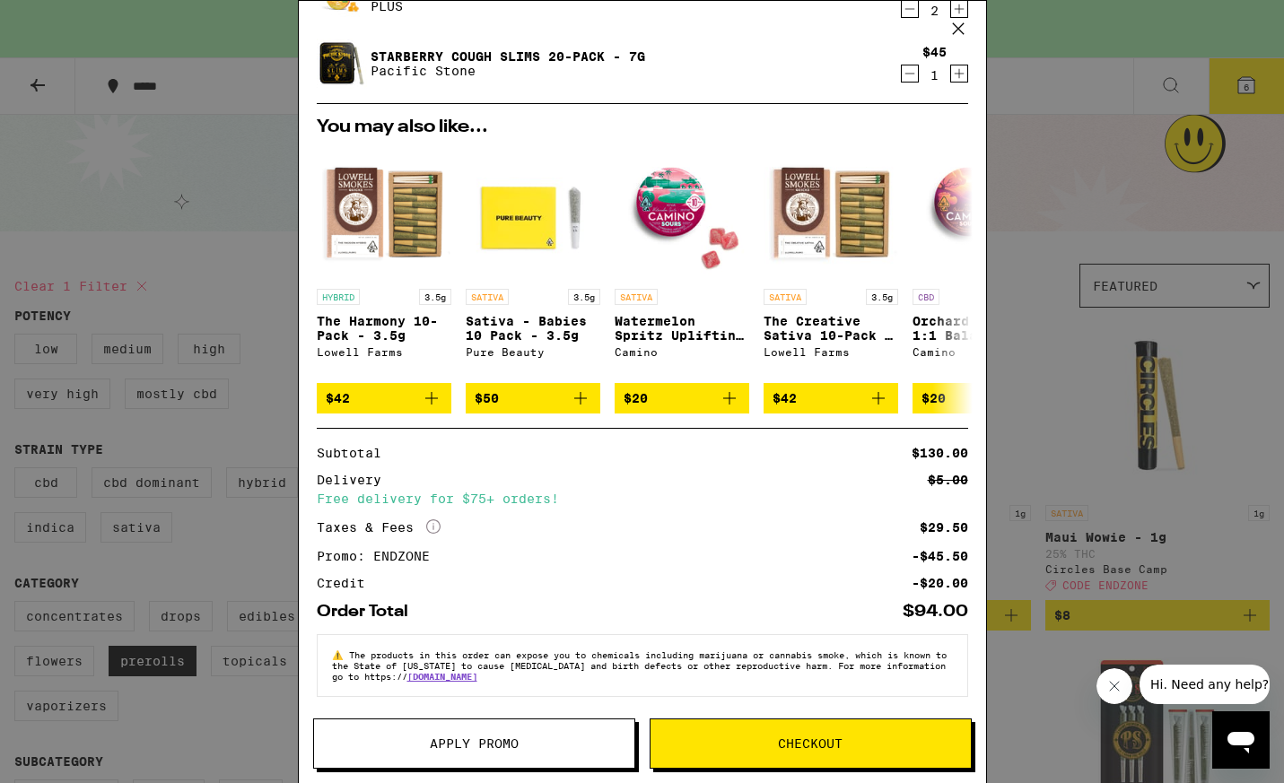
click at [832, 737] on span "Checkout" at bounding box center [810, 743] width 65 height 13
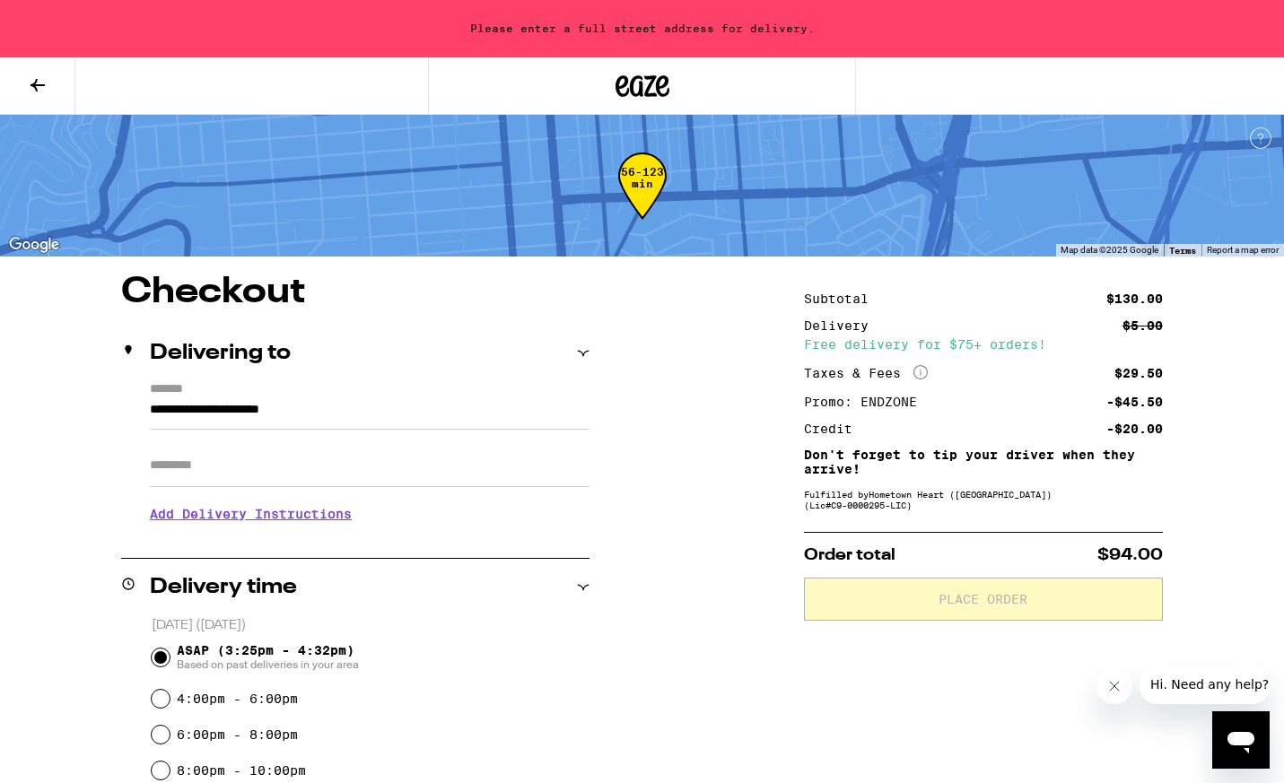
click at [357, 414] on input "**********" at bounding box center [370, 414] width 440 height 30
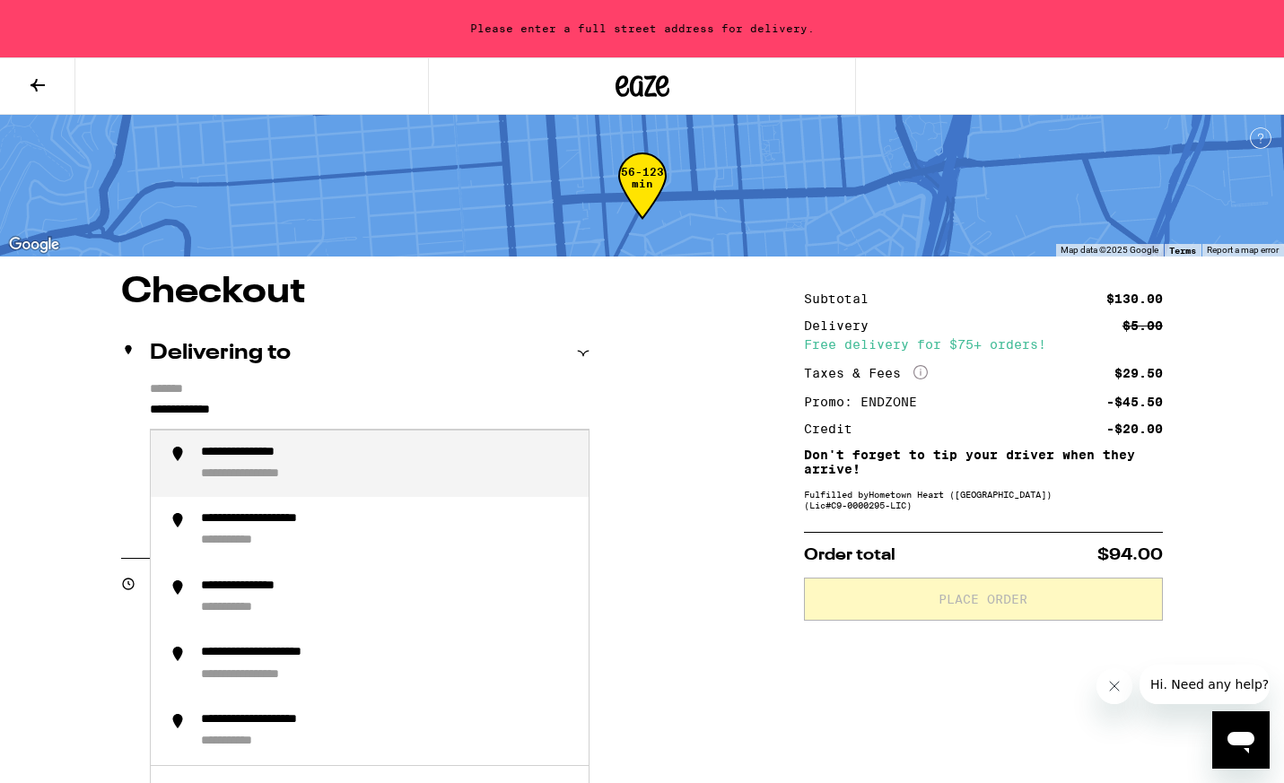
click at [300, 450] on div "**********" at bounding box center [266, 453] width 130 height 17
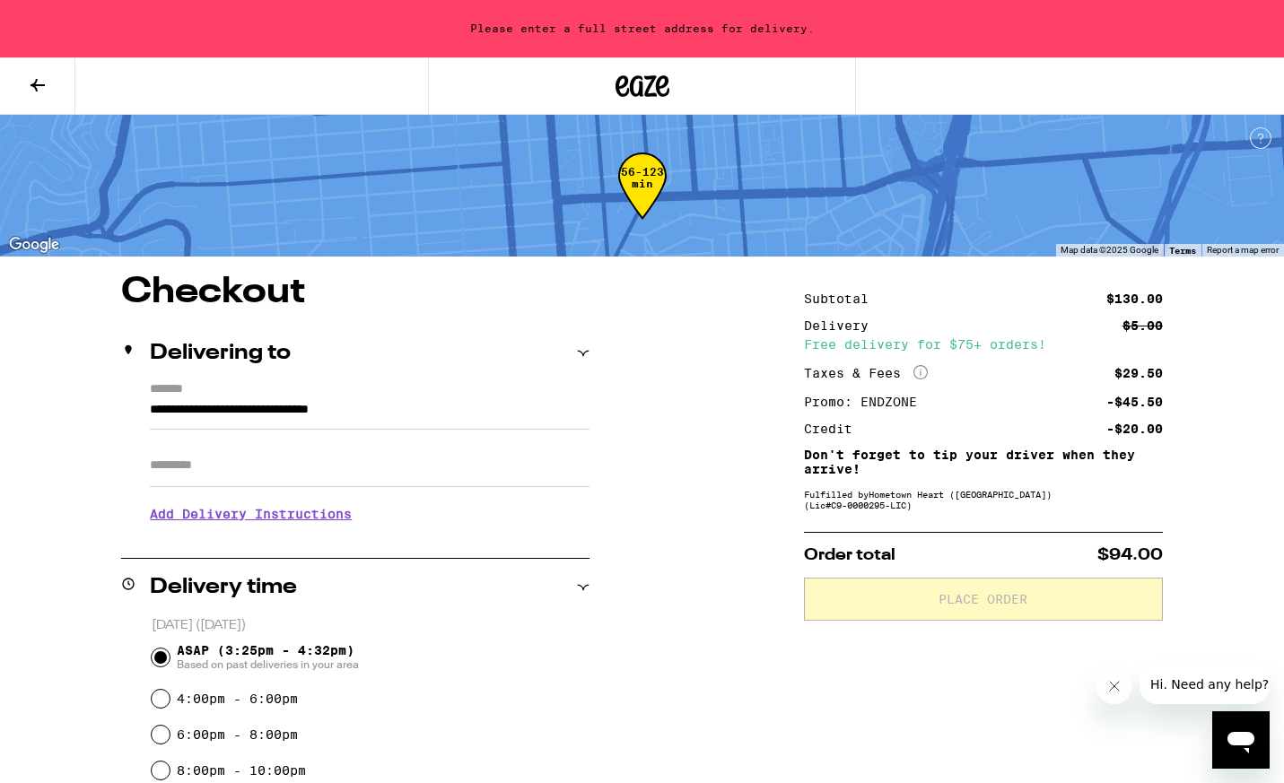
type input "**********"
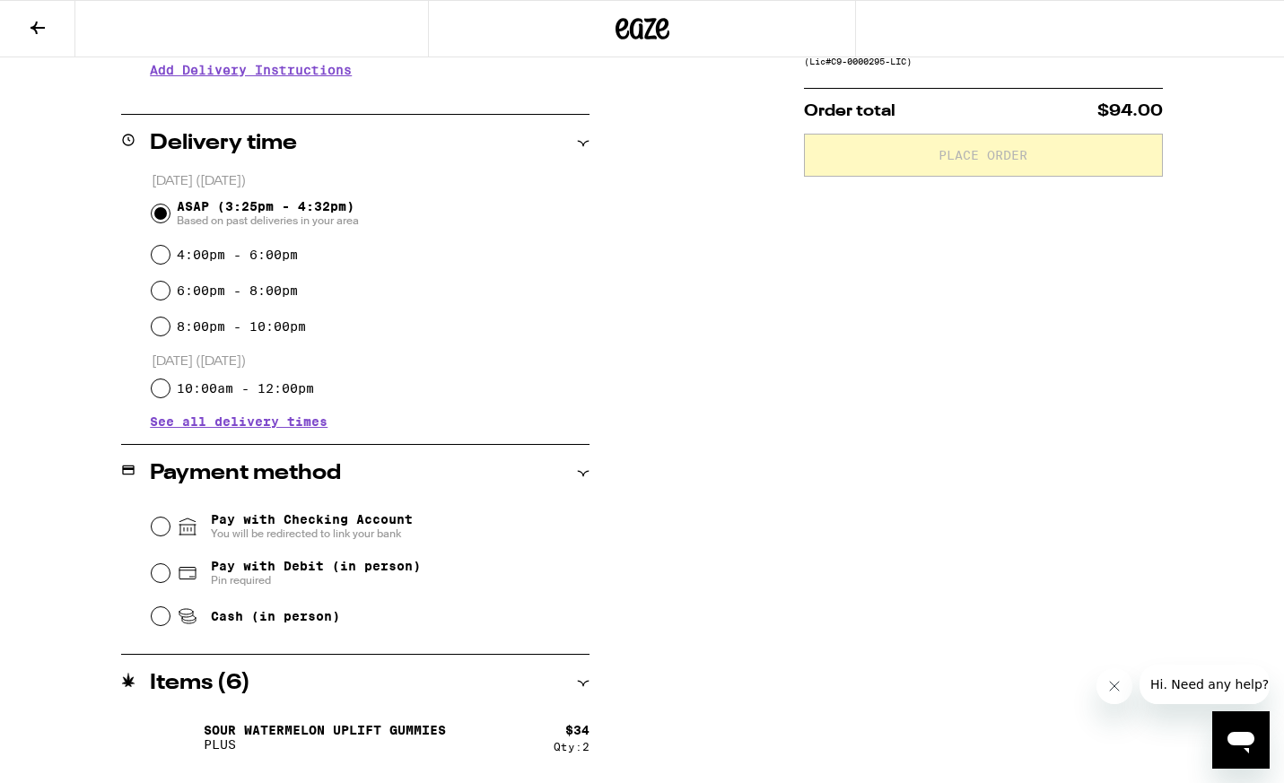
scroll to position [449, 0]
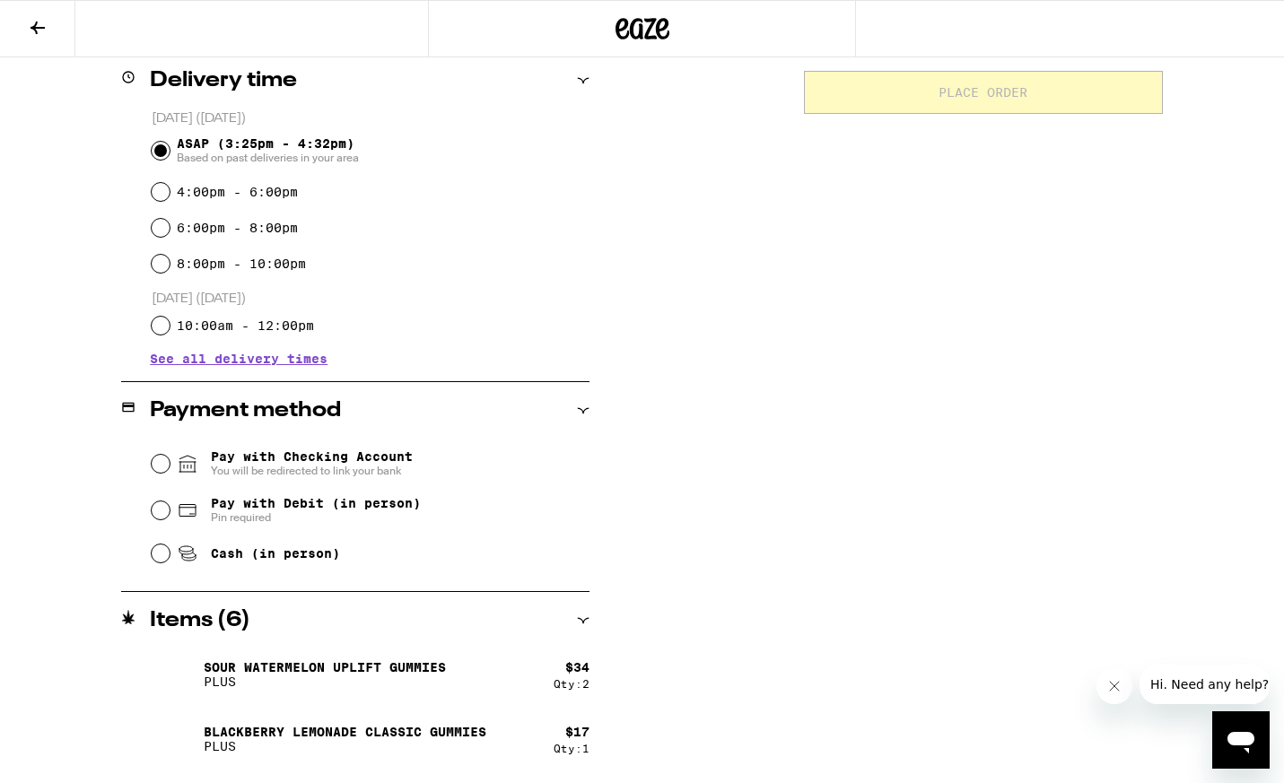
click at [244, 510] on span "Pay with Debit (in person)" at bounding box center [316, 503] width 210 height 14
click at [170, 514] on input "Pay with Debit (in person) Pin required" at bounding box center [161, 510] width 18 height 18
radio input "true"
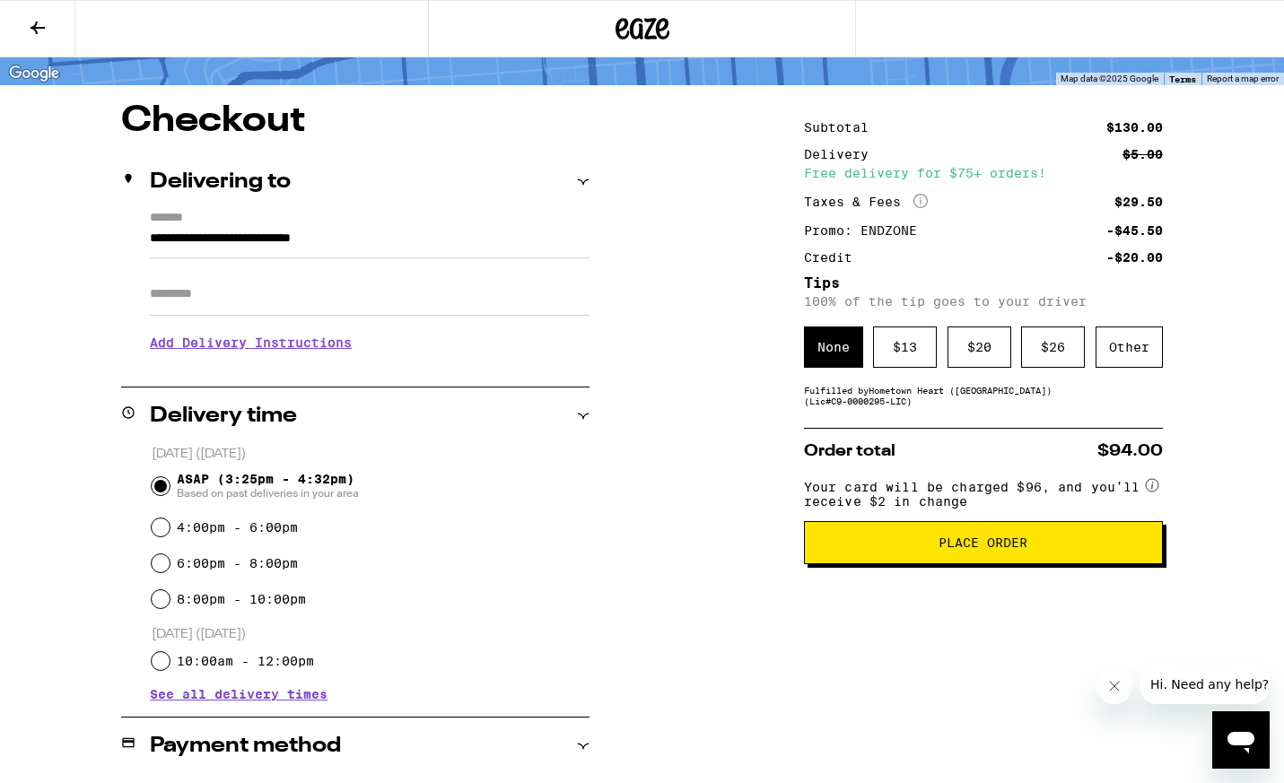
scroll to position [0, 0]
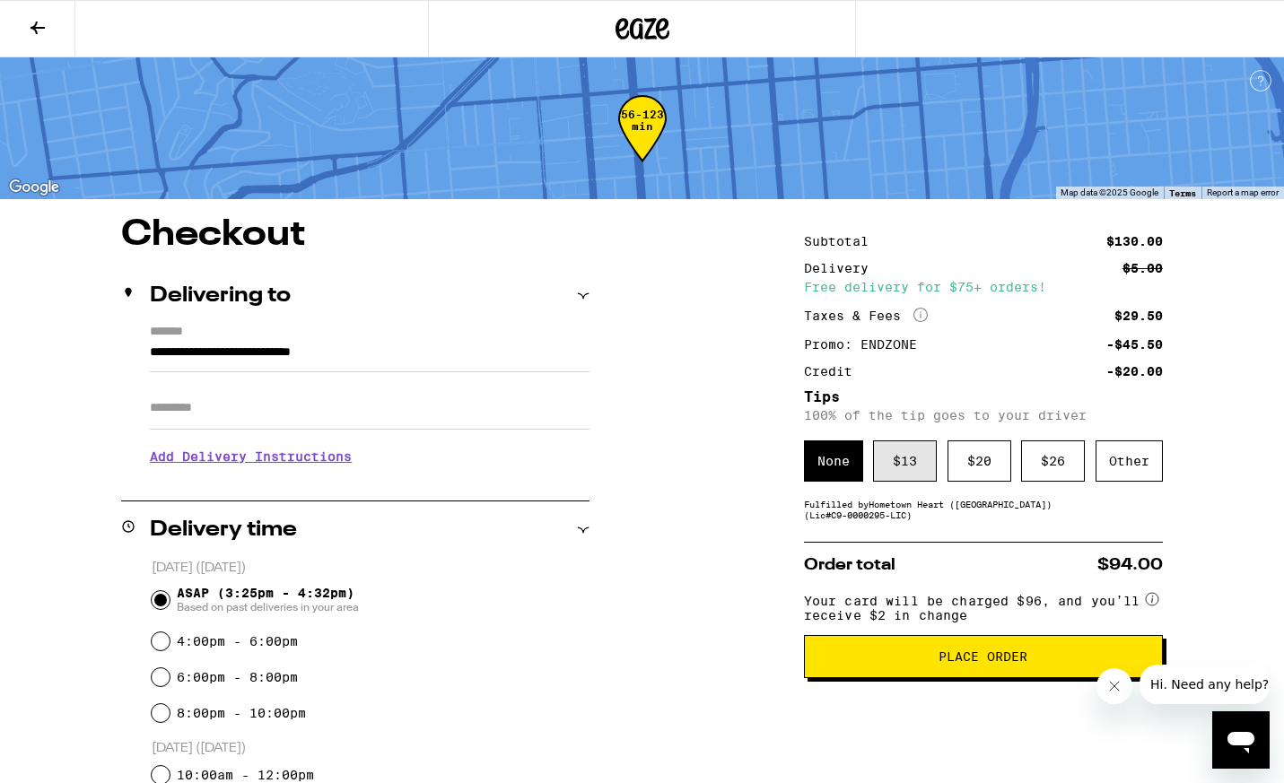
click at [911, 468] on div "$ 13" at bounding box center [905, 460] width 64 height 41
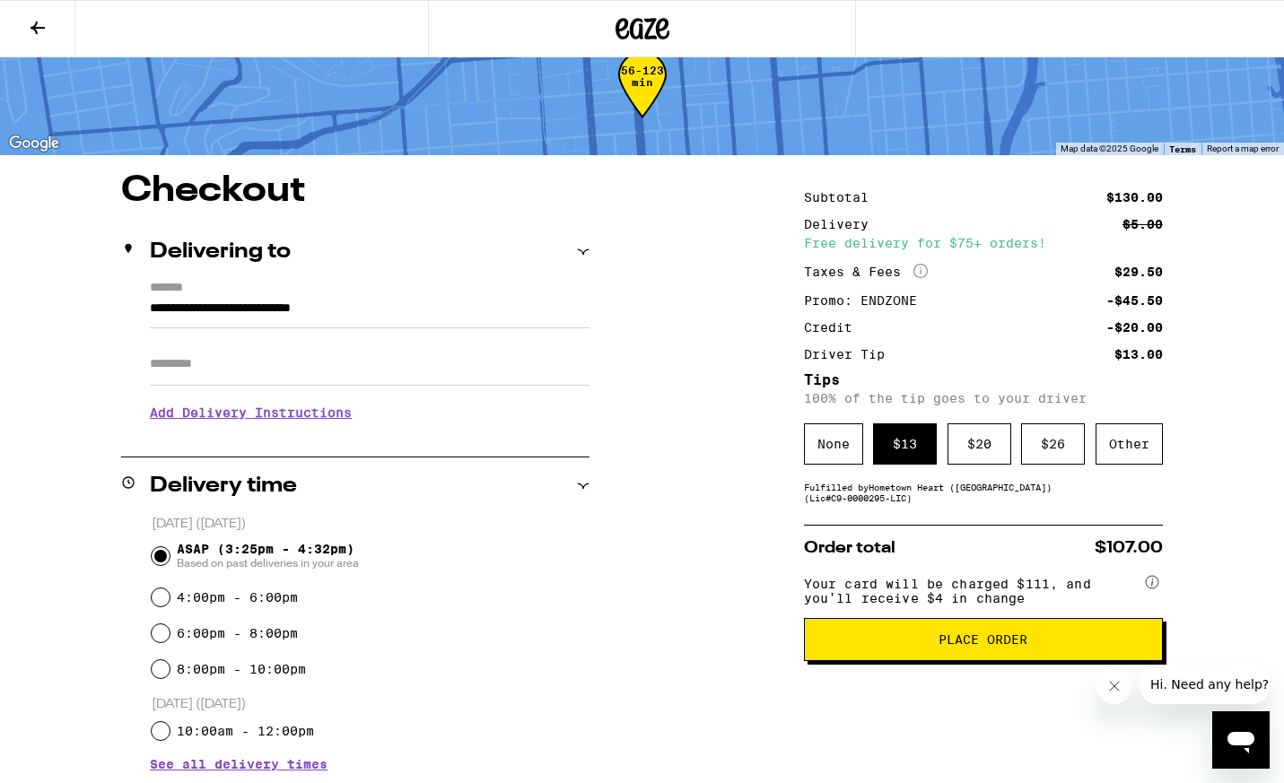
scroll to position [83, 0]
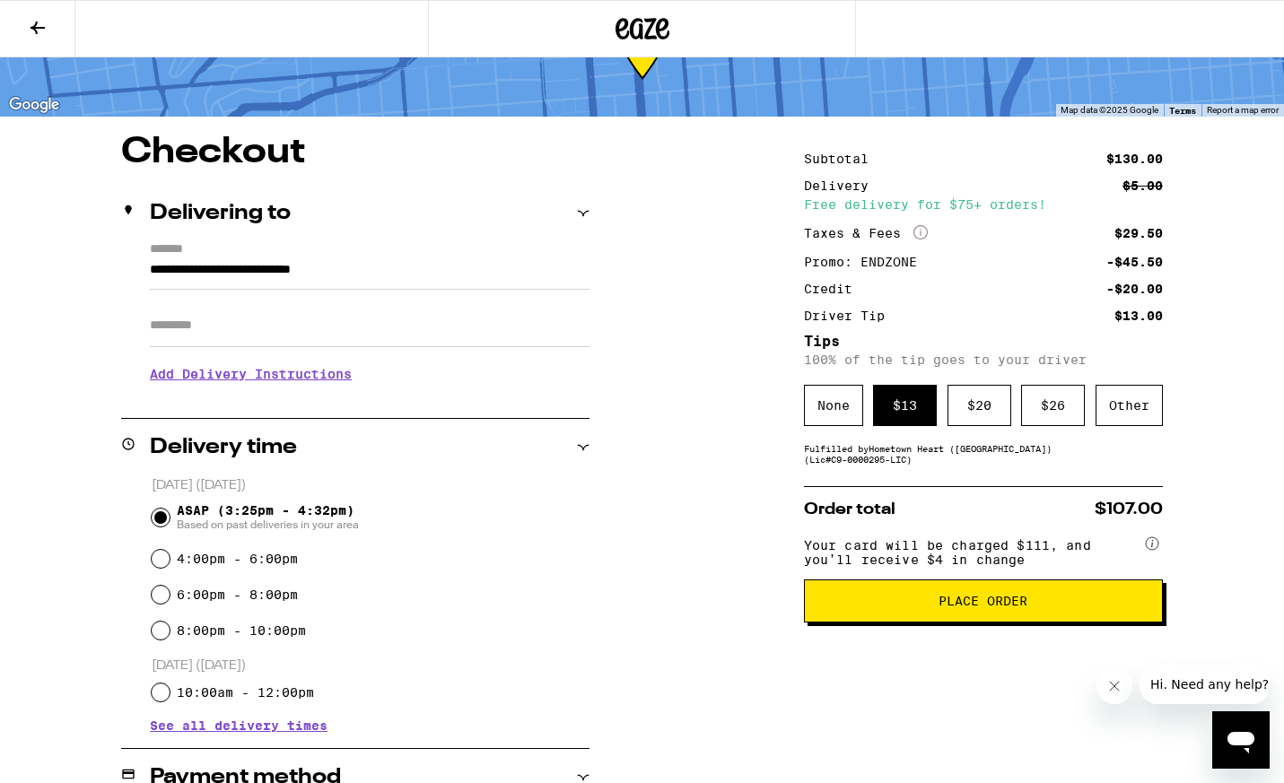
click at [1006, 621] on button "Place Order" at bounding box center [983, 600] width 359 height 43
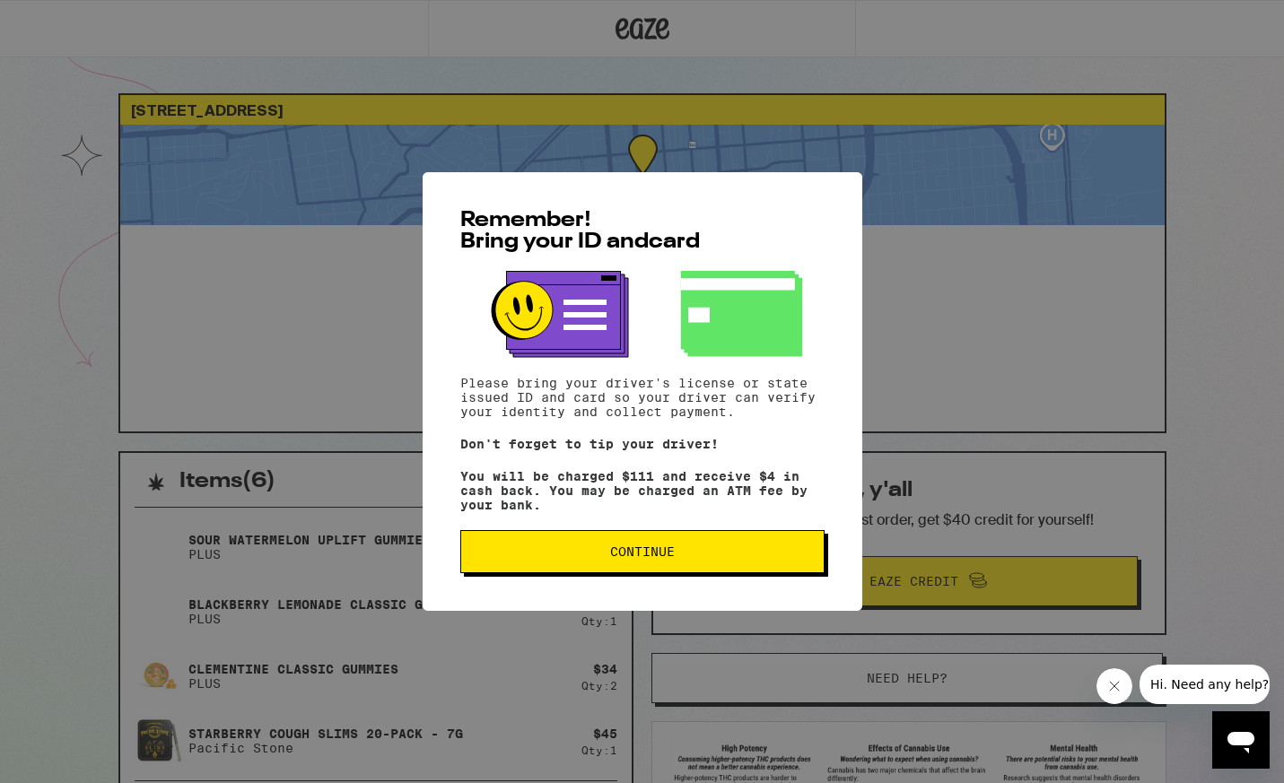
click at [622, 553] on span "Continue" at bounding box center [642, 551] width 65 height 13
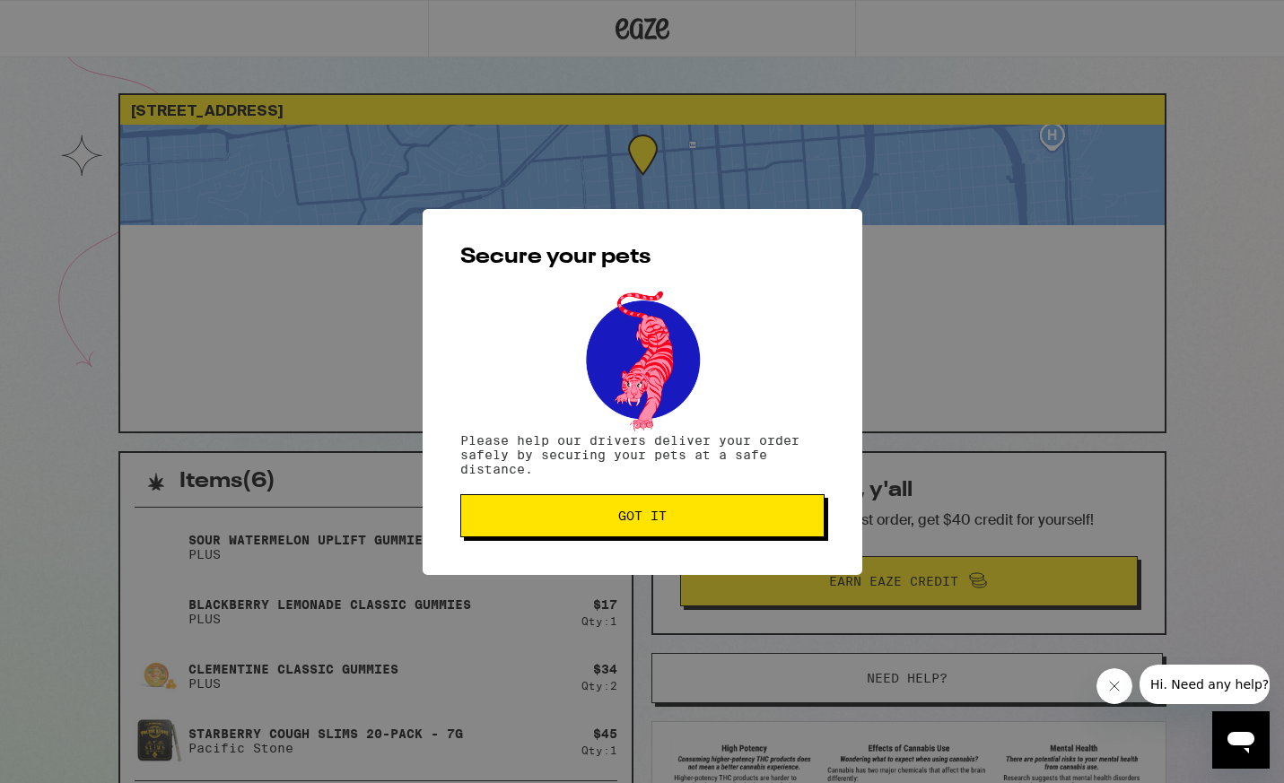
click at [684, 502] on button "Got it" at bounding box center [642, 515] width 364 height 43
